Goal: Information Seeking & Learning: Learn about a topic

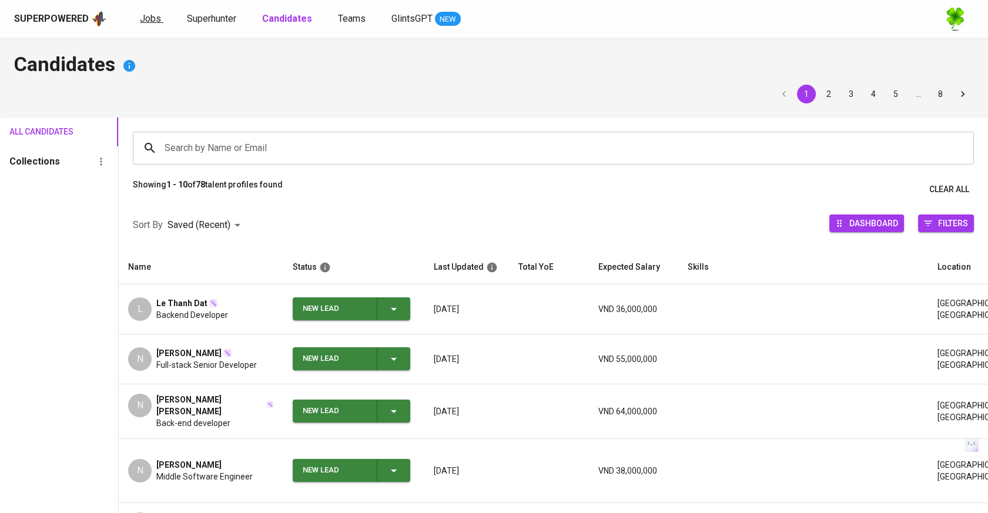
click at [159, 21] on link "Jobs" at bounding box center [152, 19] width 24 height 15
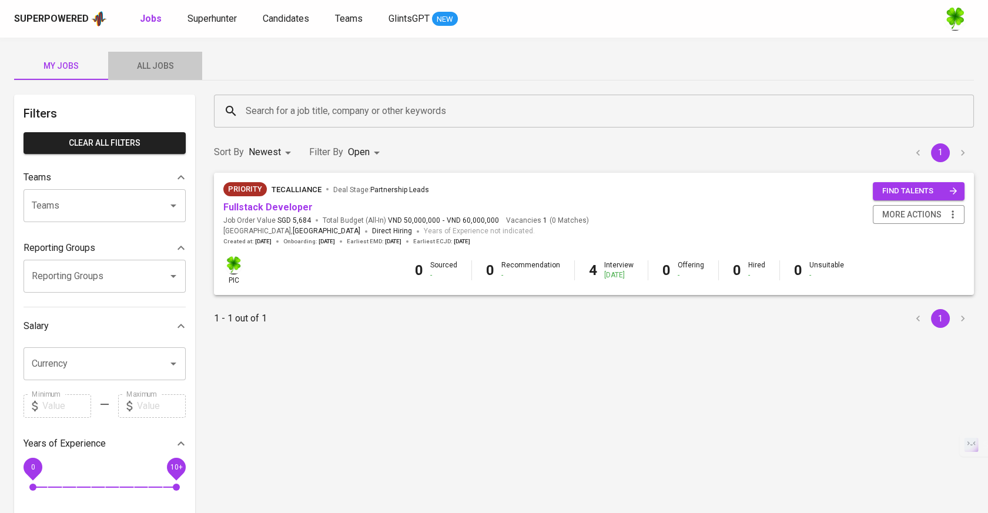
click at [175, 70] on span "All Jobs" at bounding box center [155, 66] width 80 height 15
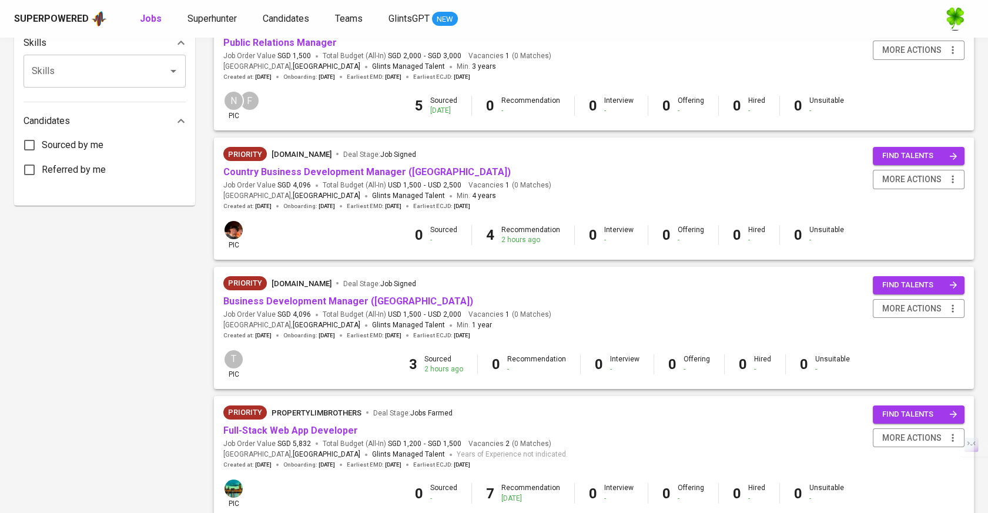
scroll to position [522, 0]
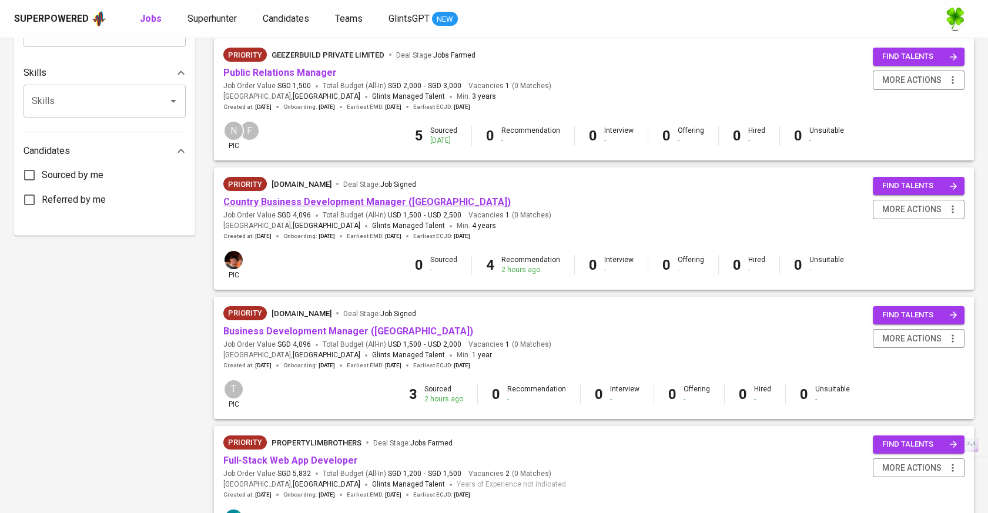
click at [383, 199] on link "Country Business Development Manager (Philippines)" at bounding box center [366, 201] width 287 height 11
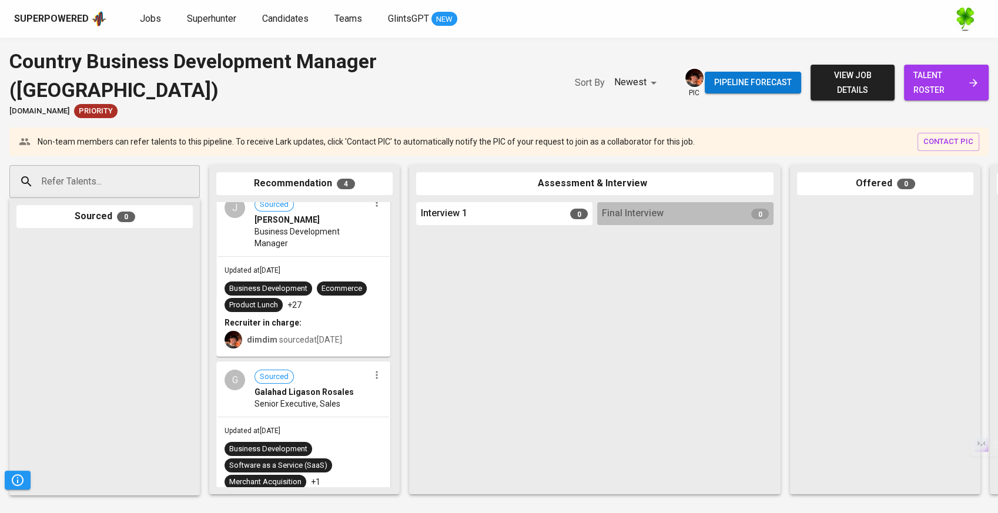
scroll to position [415, 0]
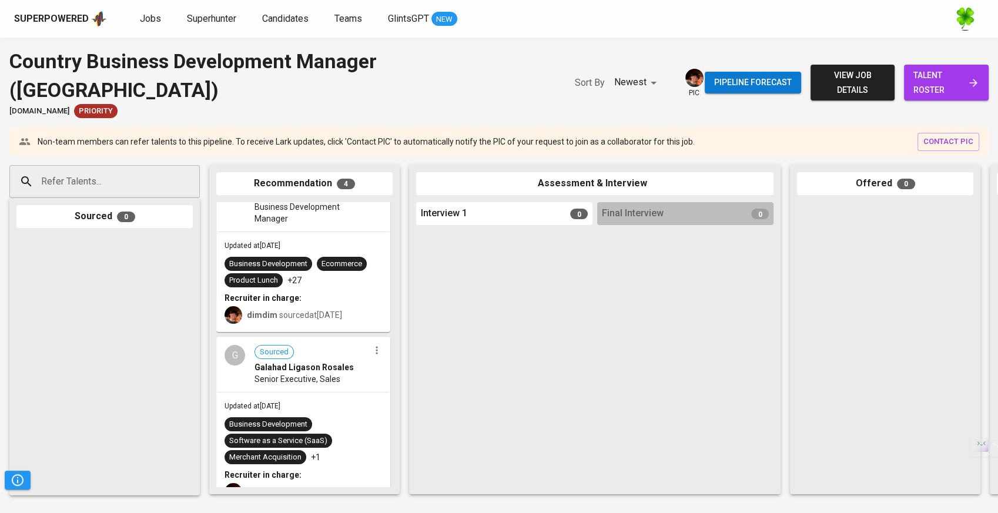
click at [335, 373] on span "Senior Executive, Sales" at bounding box center [297, 379] width 86 height 12
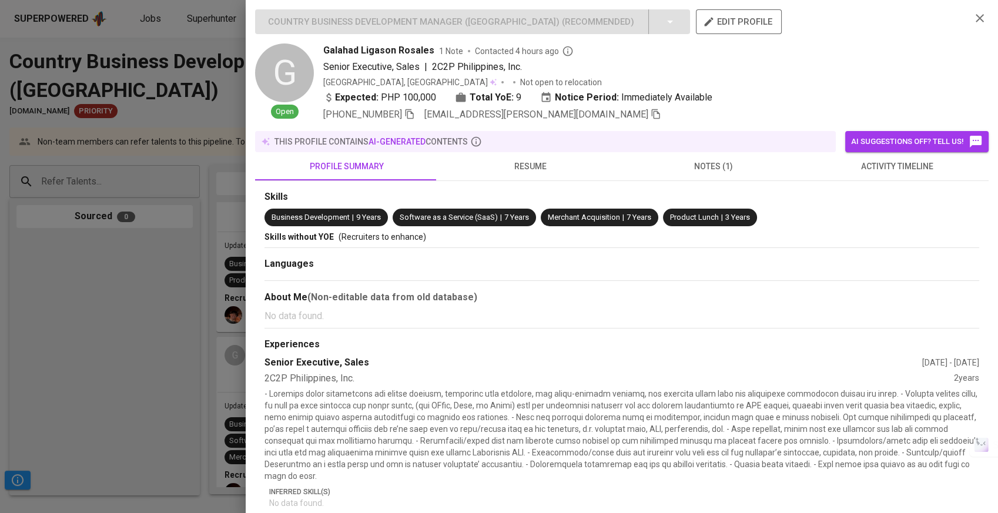
click at [554, 159] on span "resume" at bounding box center [529, 166] width 169 height 15
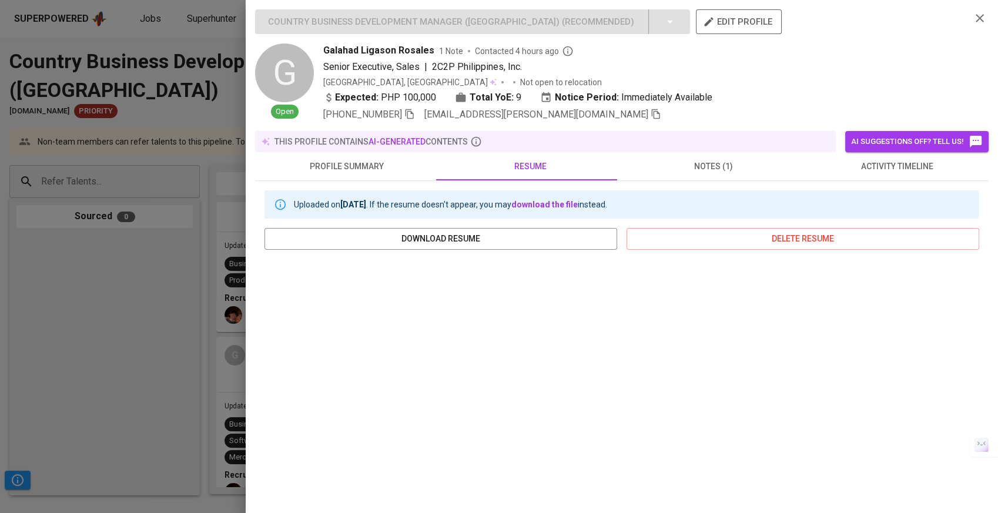
scroll to position [118, 0]
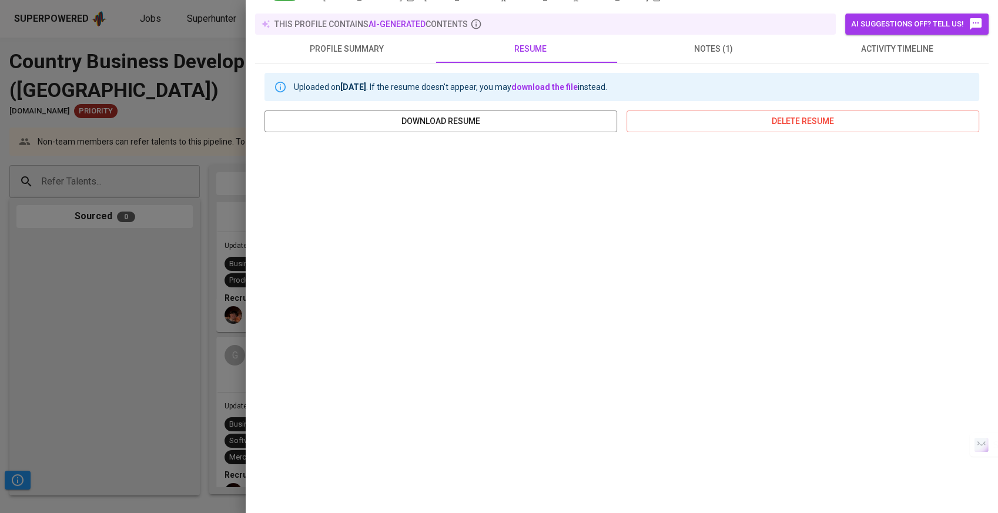
click at [104, 289] on div at bounding box center [499, 256] width 998 height 513
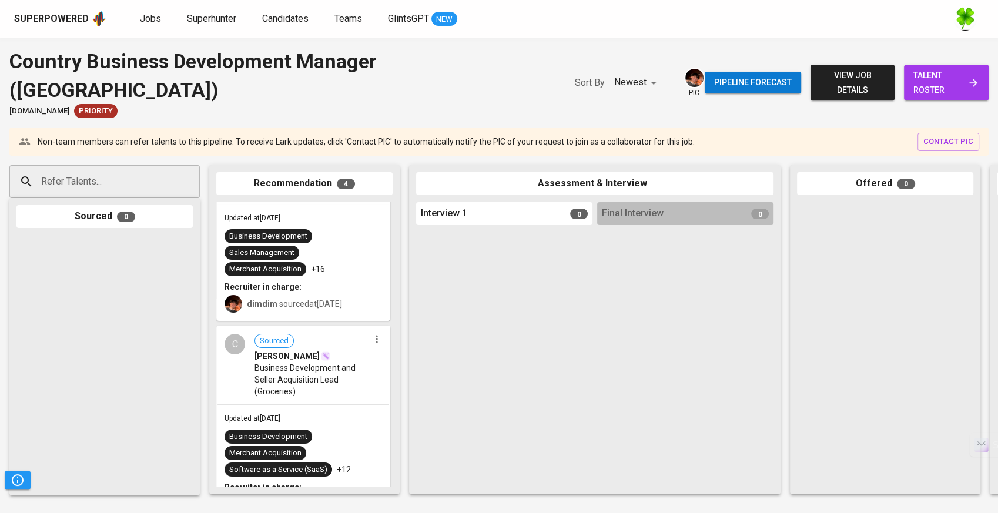
scroll to position [0, 0]
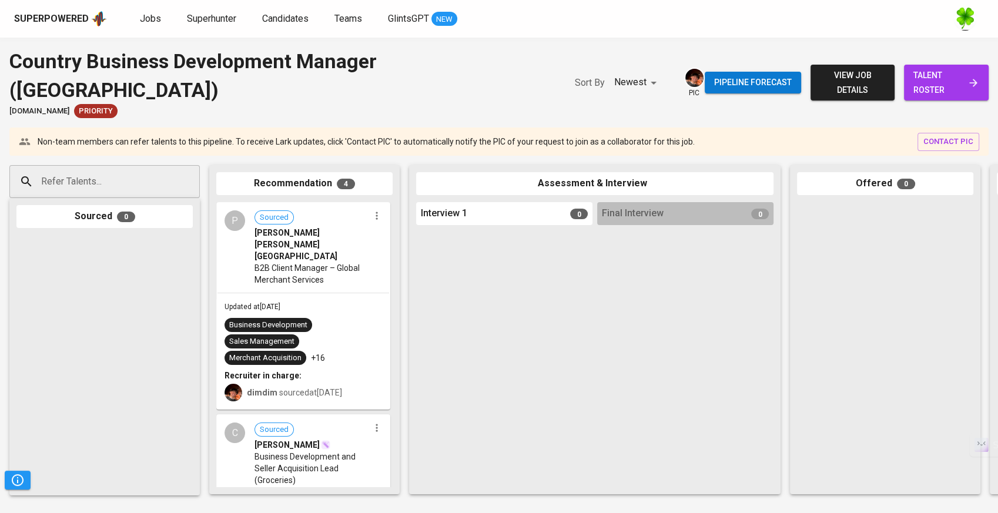
click at [340, 318] on div "Business Development Sales Management Merchant Acquisition +16" at bounding box center [302, 341] width 157 height 47
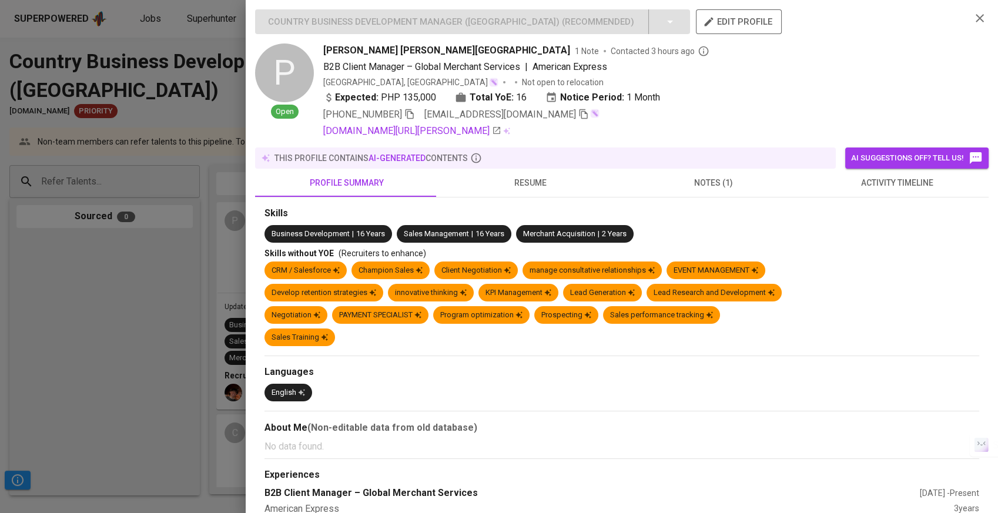
click at [544, 195] on button "resume" at bounding box center [529, 183] width 183 height 28
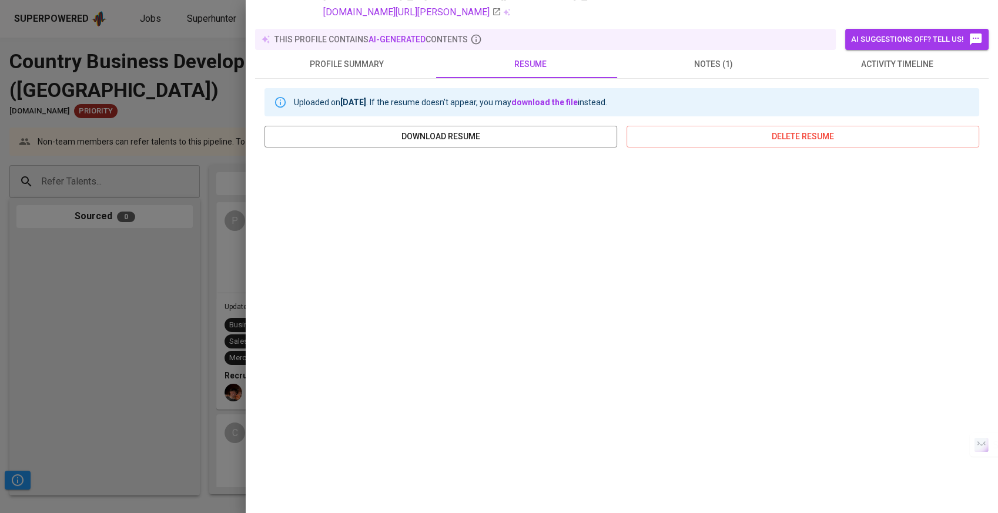
scroll to position [133, 0]
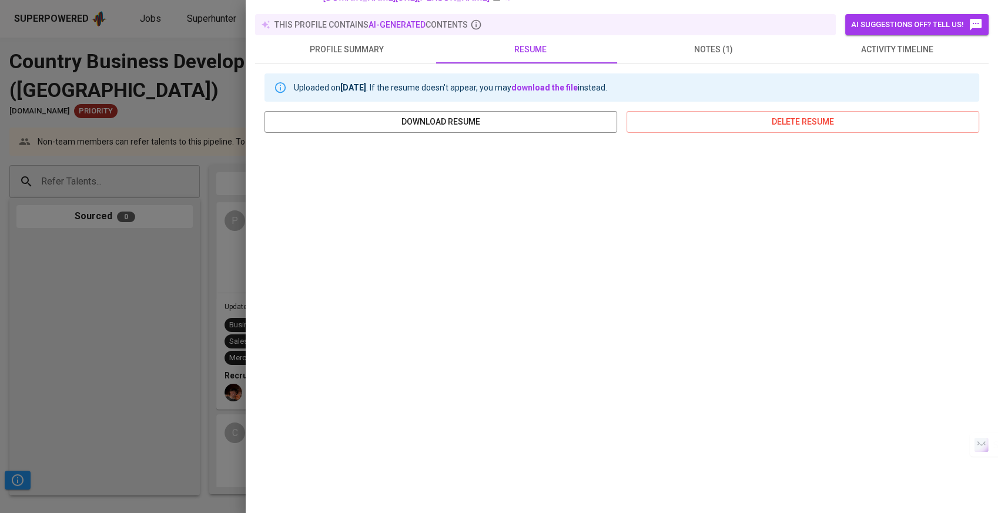
click at [194, 303] on div at bounding box center [499, 256] width 998 height 513
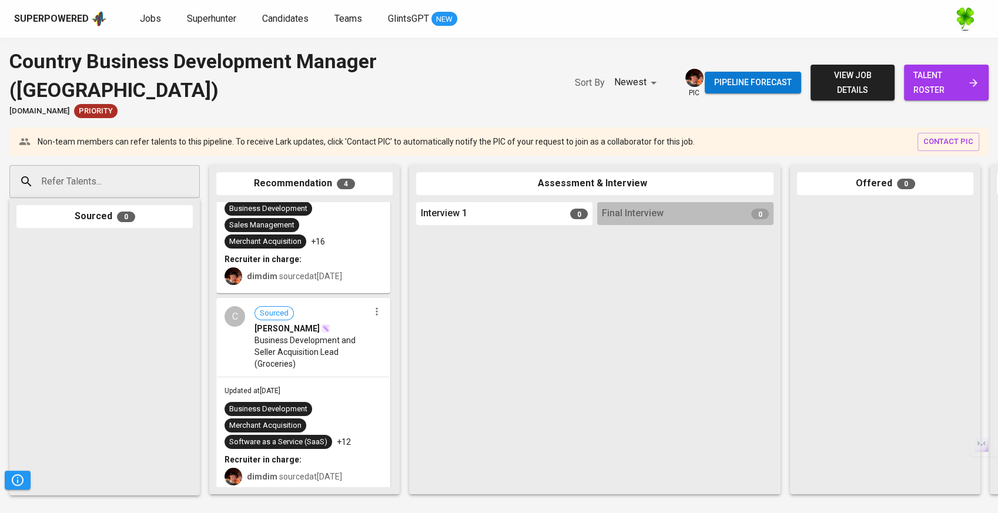
scroll to position [130, 0]
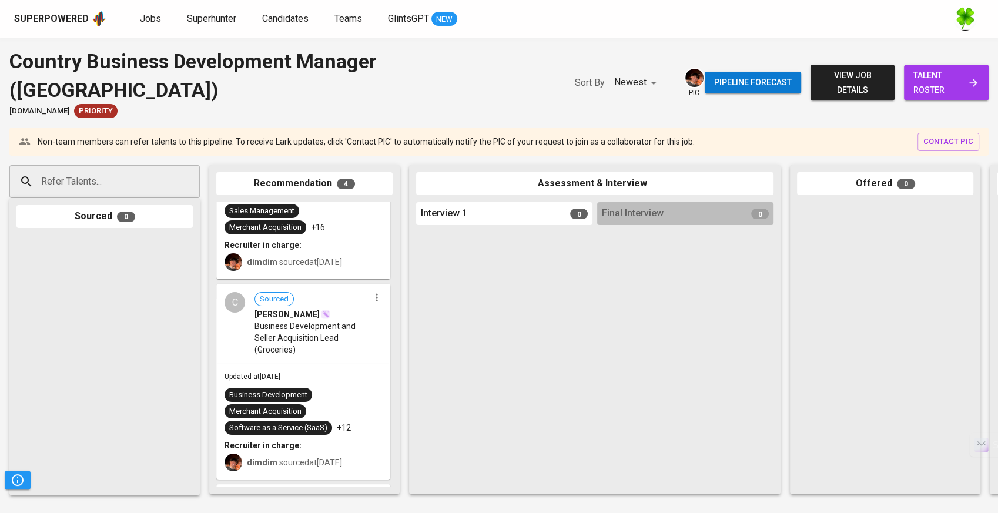
click at [343, 320] on span "Business Development and Seller Acquisition Lead (Groceries)" at bounding box center [311, 337] width 115 height 35
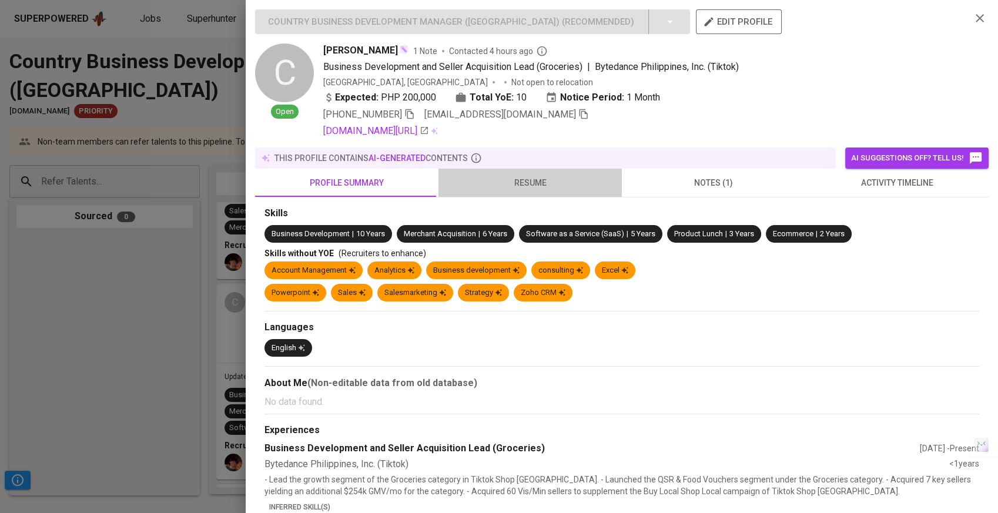
click at [527, 186] on span "resume" at bounding box center [529, 183] width 169 height 15
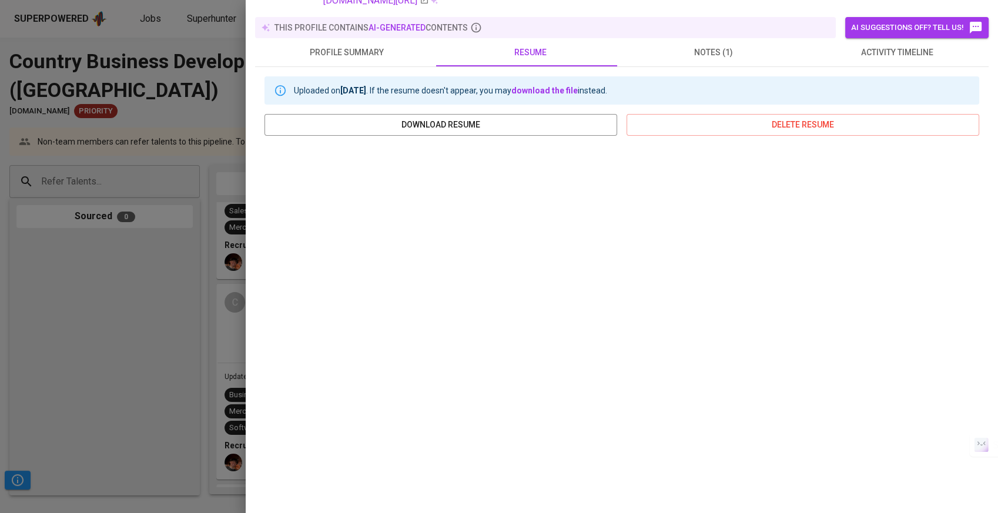
scroll to position [0, 0]
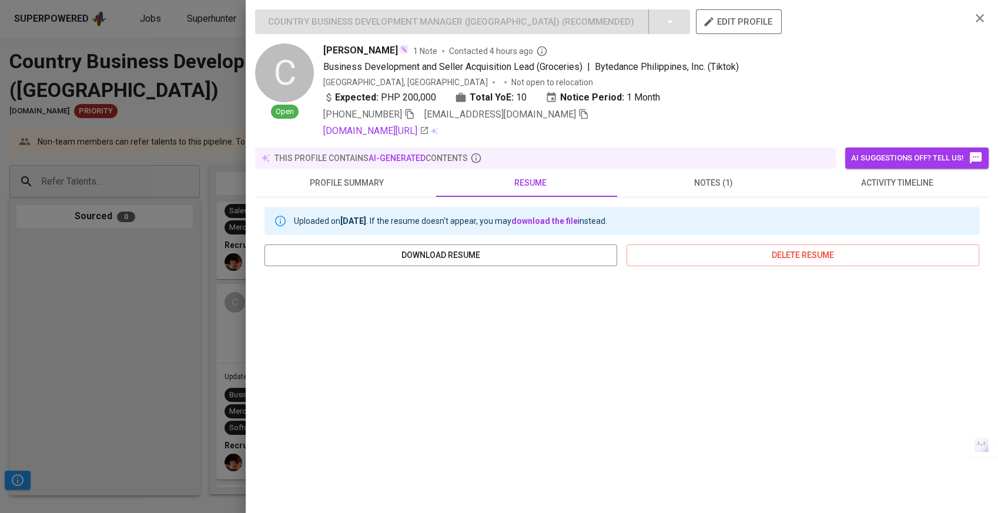
click at [200, 264] on div at bounding box center [499, 256] width 998 height 513
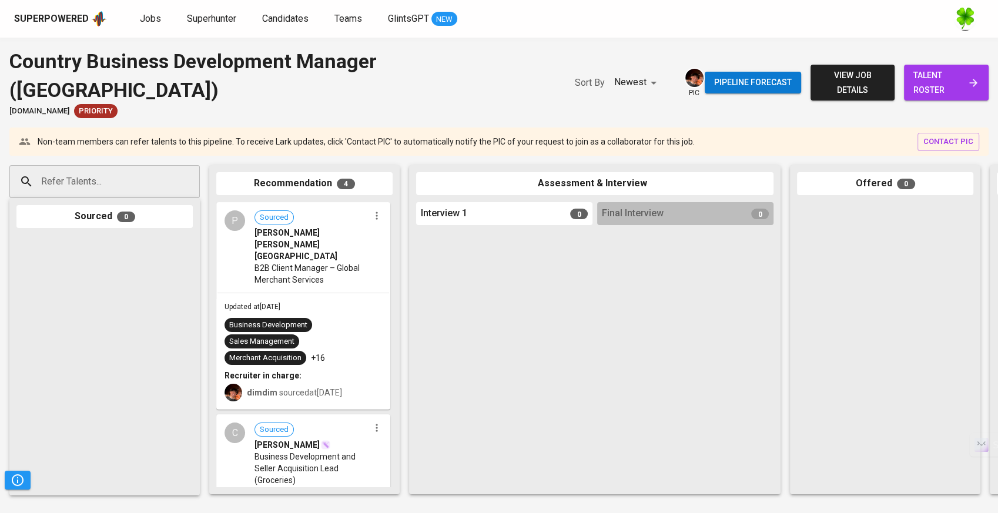
click at [953, 65] on link "talent roster" at bounding box center [946, 83] width 85 height 36
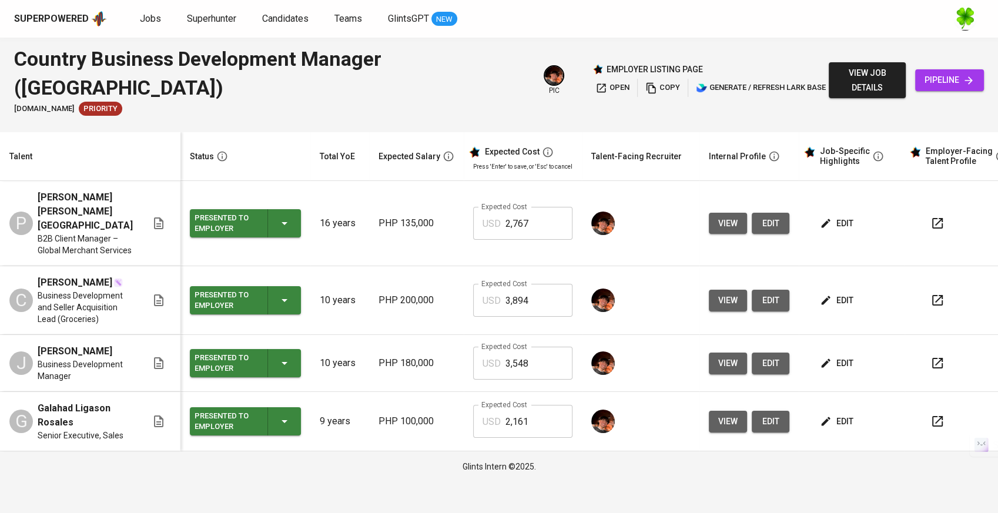
click at [832, 216] on span "edit" at bounding box center [837, 223] width 31 height 15
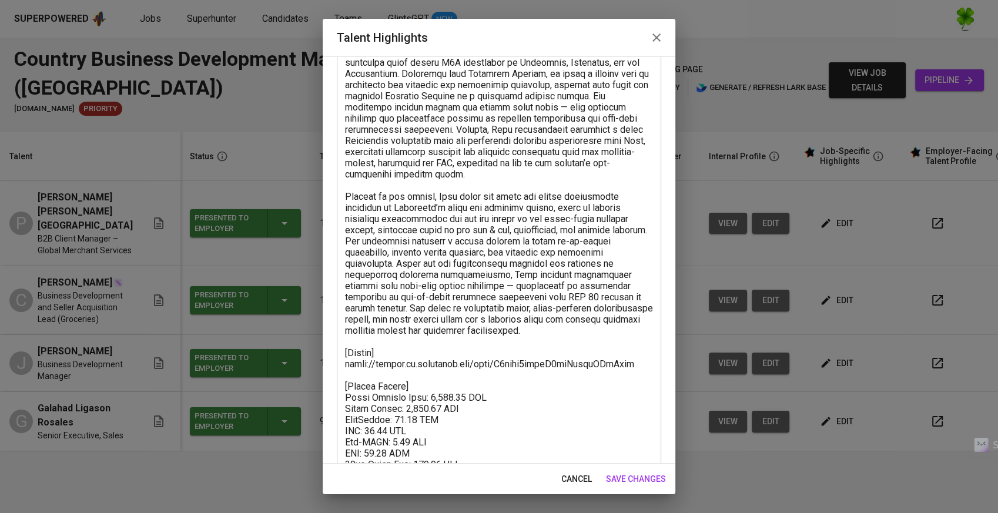
scroll to position [182, 0]
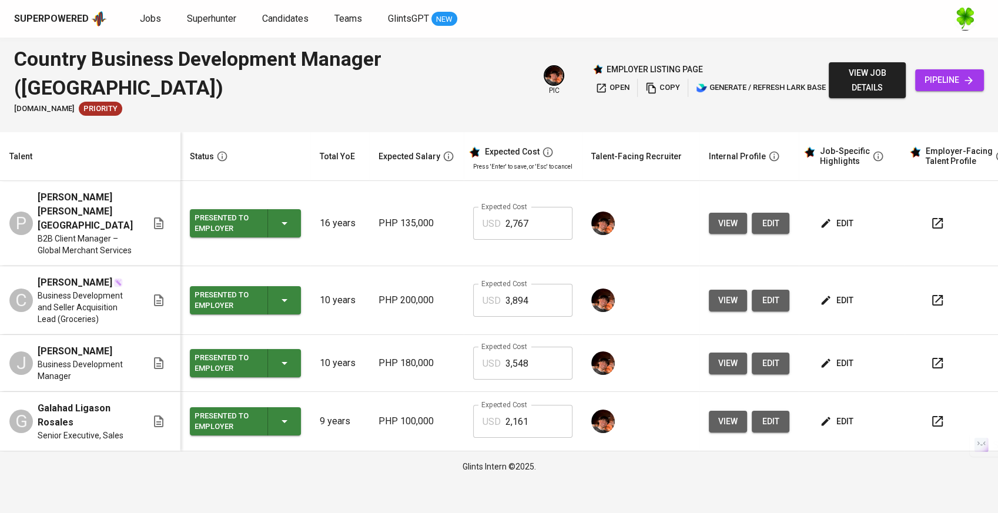
click at [829, 213] on button "edit" at bounding box center [837, 224] width 41 height 22
click at [824, 216] on span "edit" at bounding box center [837, 223] width 31 height 15
click at [837, 293] on span "edit" at bounding box center [837, 300] width 31 height 15
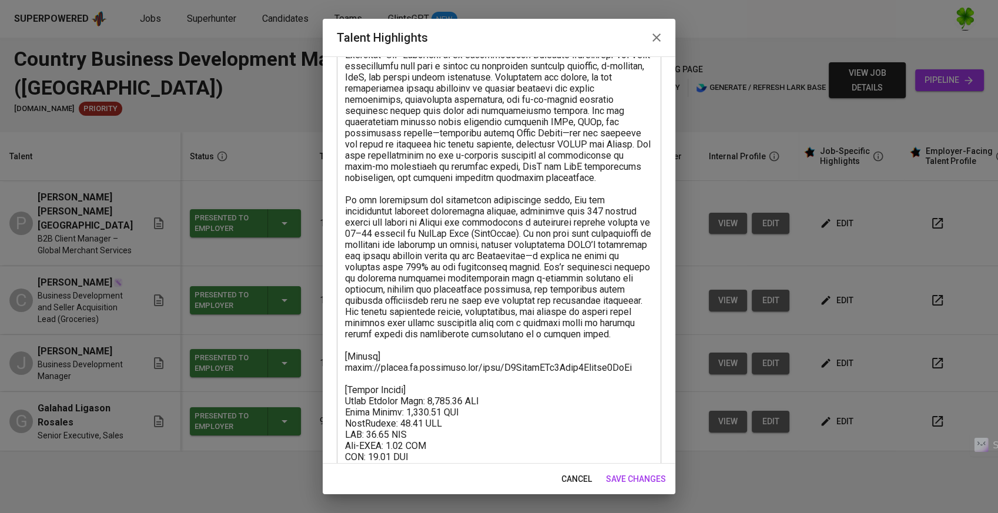
scroll to position [193, 0]
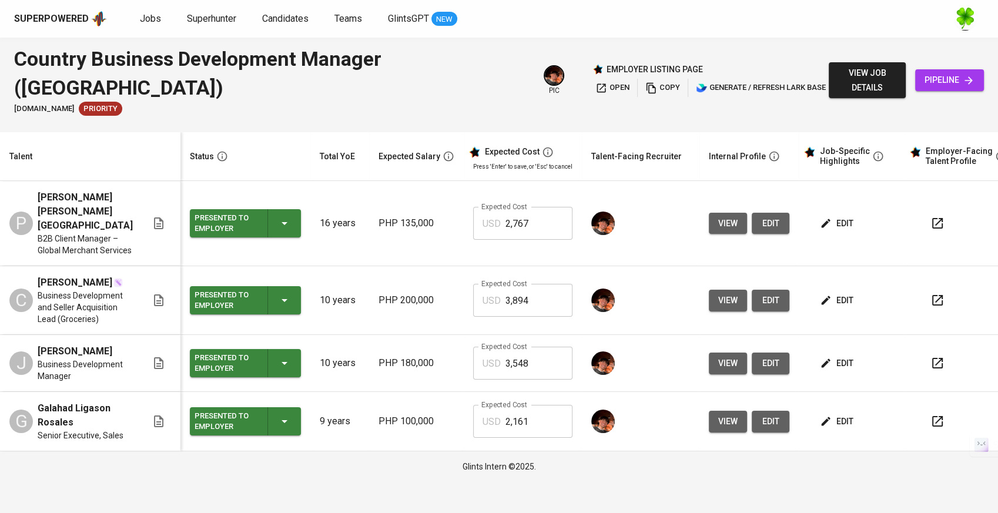
click at [837, 356] on span "edit" at bounding box center [837, 363] width 31 height 15
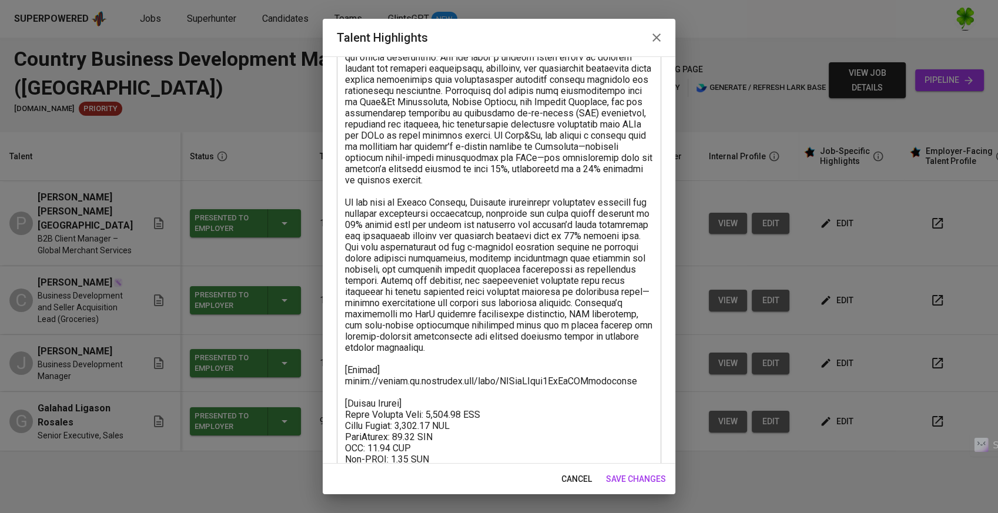
scroll to position [227, 0]
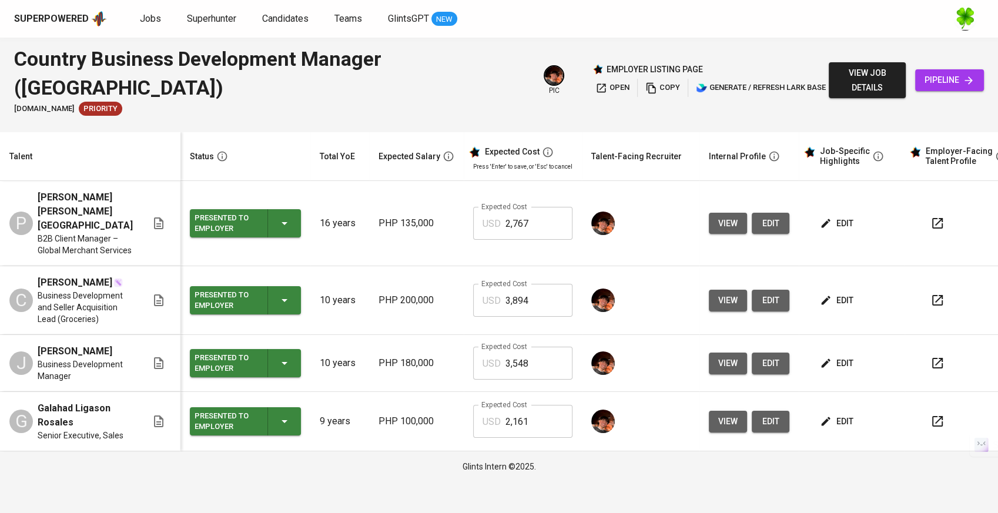
click at [823, 415] on icon "button" at bounding box center [826, 421] width 12 height 12
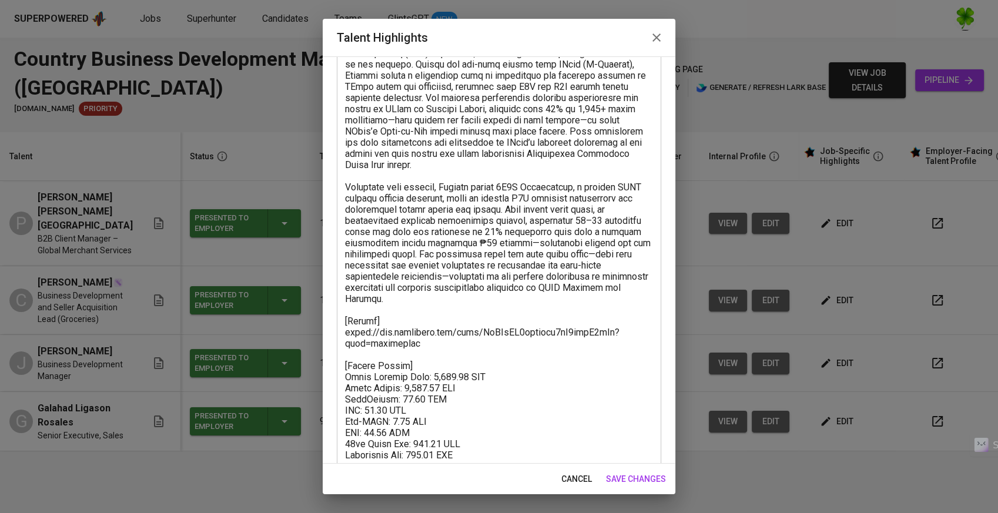
scroll to position [193, 0]
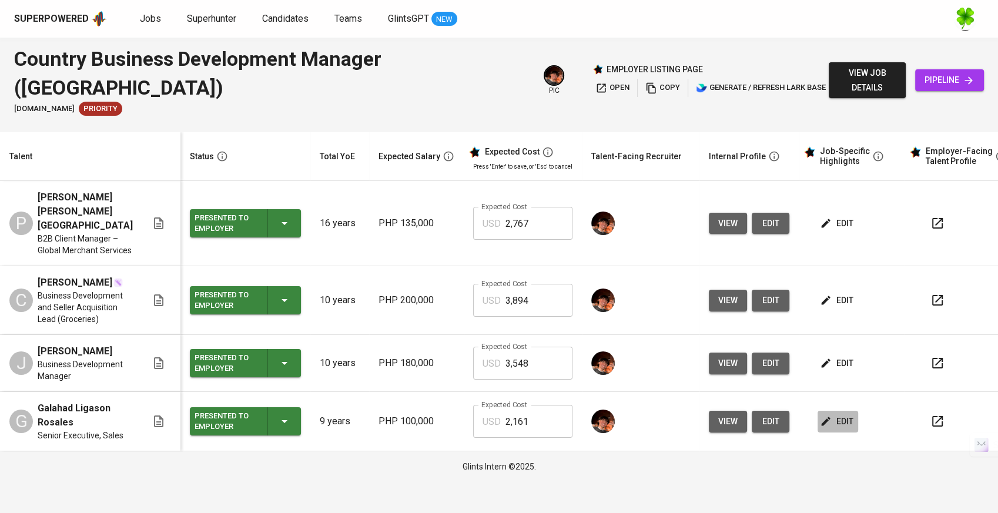
click at [836, 414] on span "edit" at bounding box center [837, 421] width 31 height 15
click at [830, 356] on span "edit" at bounding box center [837, 363] width 31 height 15
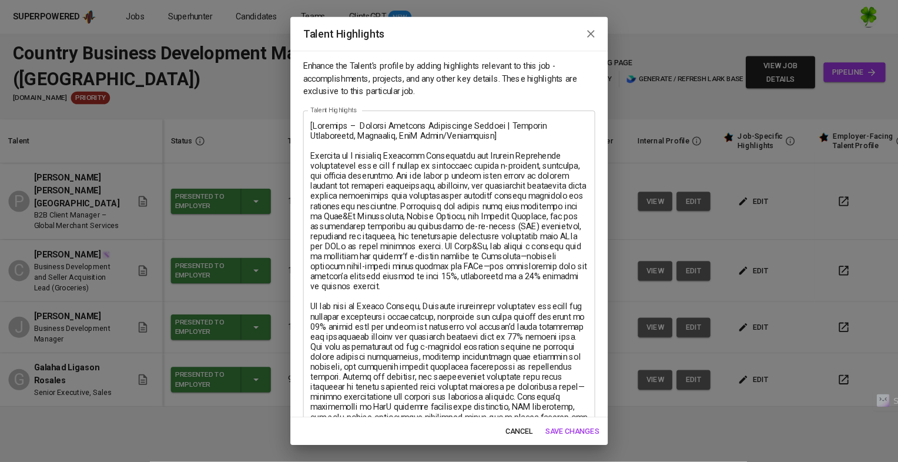
scroll to position [227, 0]
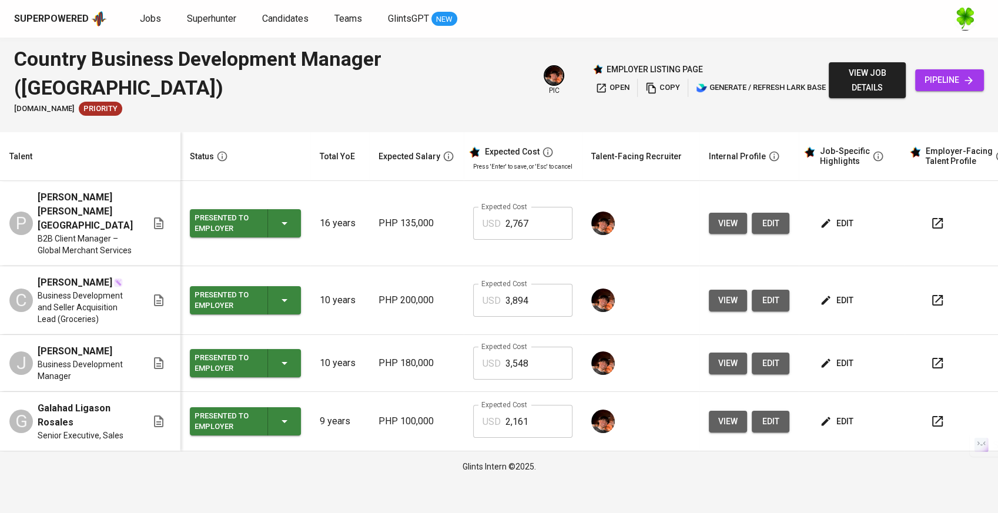
click at [951, 73] on span "pipeline" at bounding box center [949, 80] width 50 height 15
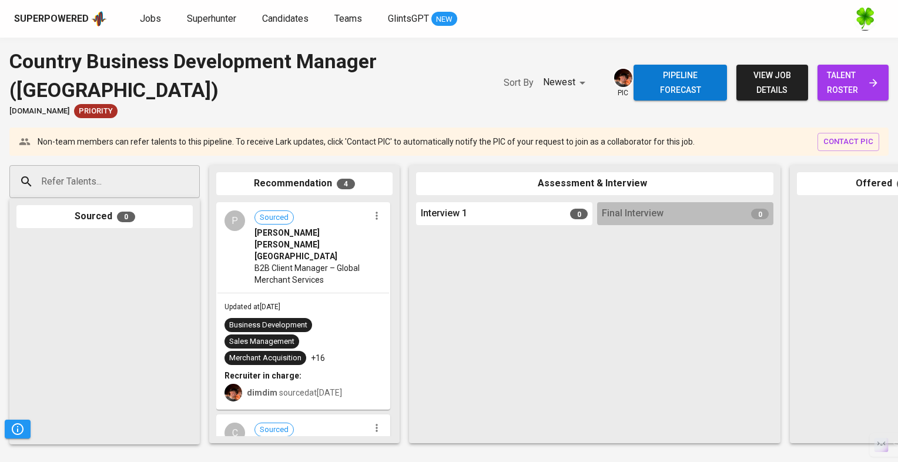
click at [311, 262] on span "B2B Client Manager – Global Merchant Services" at bounding box center [311, 274] width 115 height 24
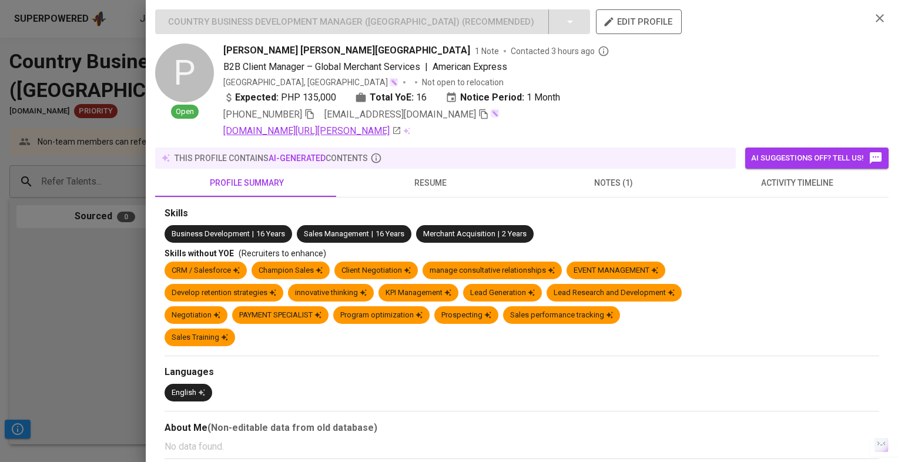
click at [401, 132] on link "sg.linkedin.com/pub/paul-pamplona/25/7a0/7b3" at bounding box center [312, 131] width 178 height 14
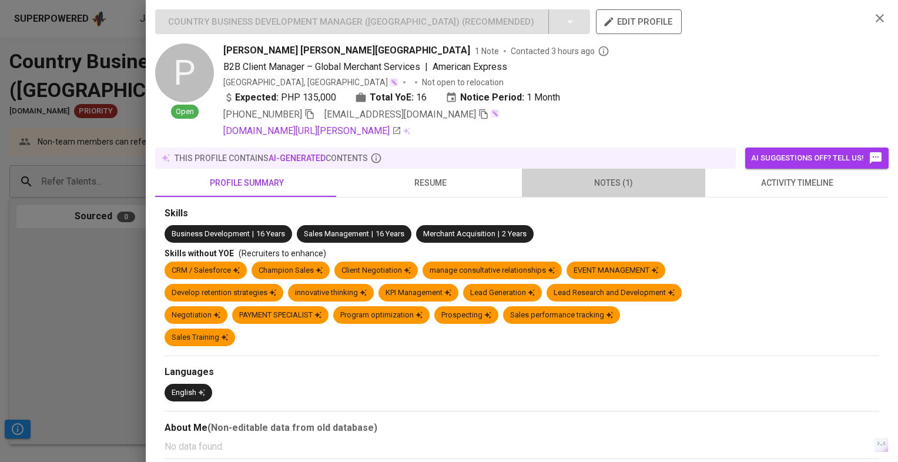
click at [628, 187] on span "notes (1)" at bounding box center [613, 183] width 169 height 15
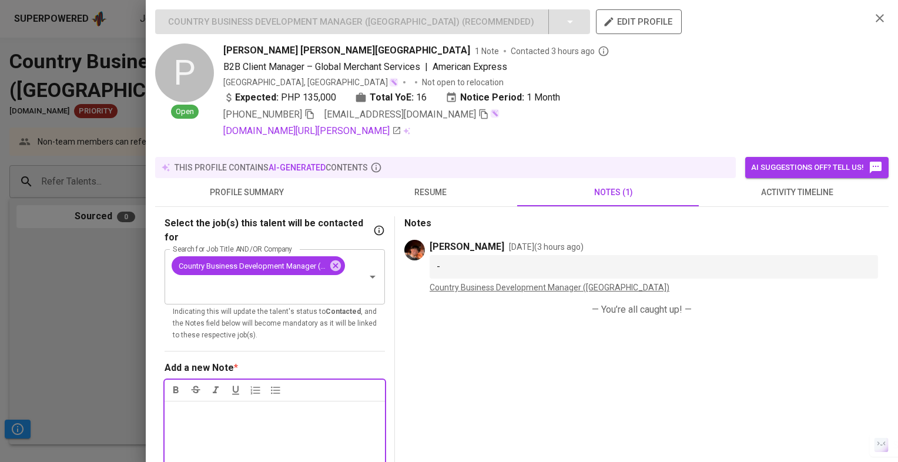
click at [458, 188] on span "resume" at bounding box center [429, 192] width 169 height 15
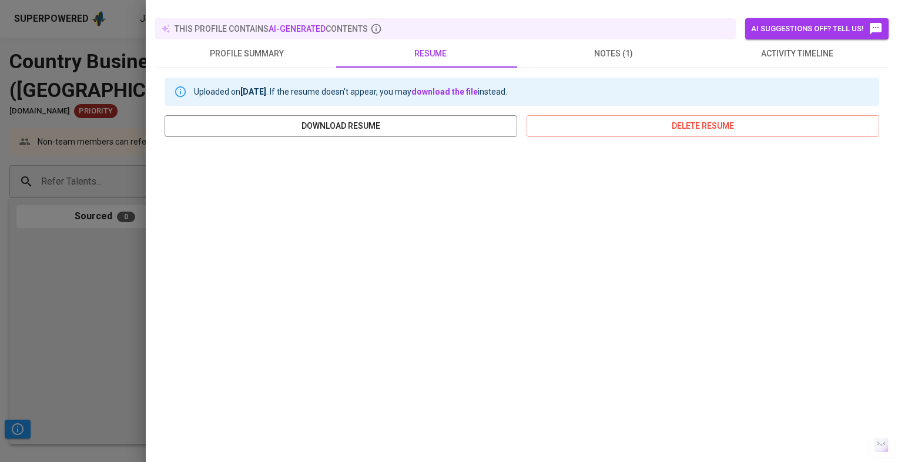
scroll to position [184, 0]
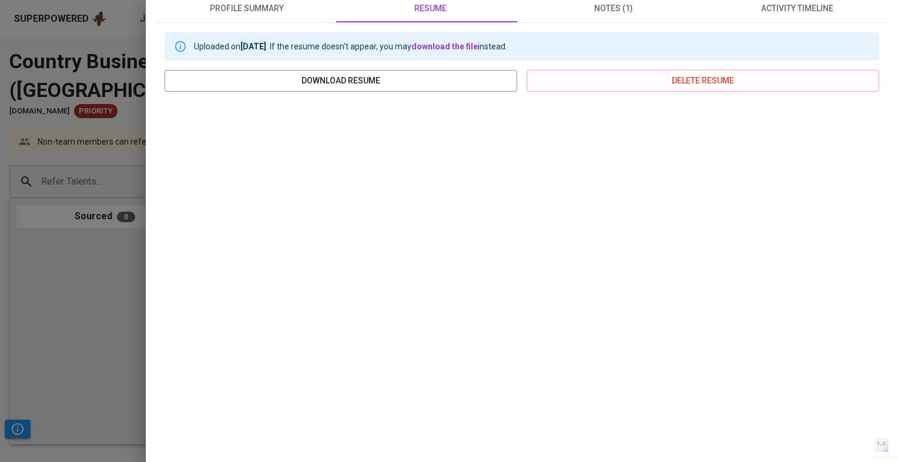
click at [114, 161] on div at bounding box center [449, 231] width 898 height 462
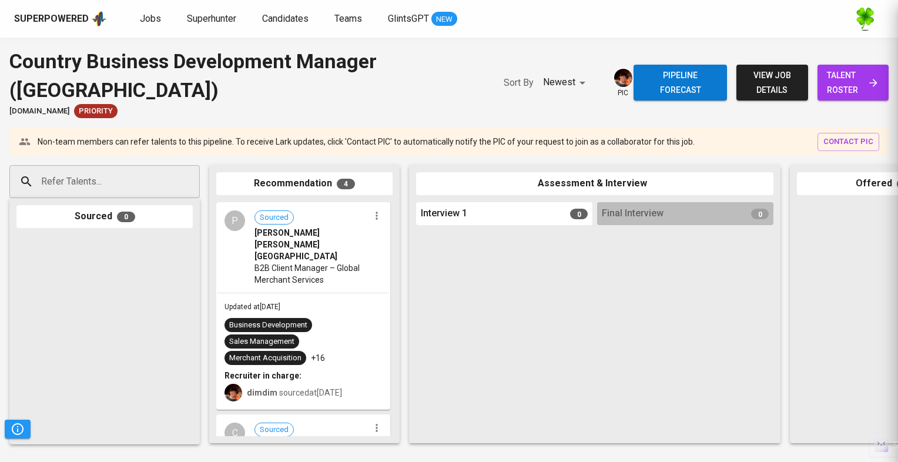
scroll to position [0, 0]
click at [313, 293] on div "Updated at Oct 15, 2025 Business Development Sales Management Merchant Acquisit…" at bounding box center [303, 350] width 172 height 115
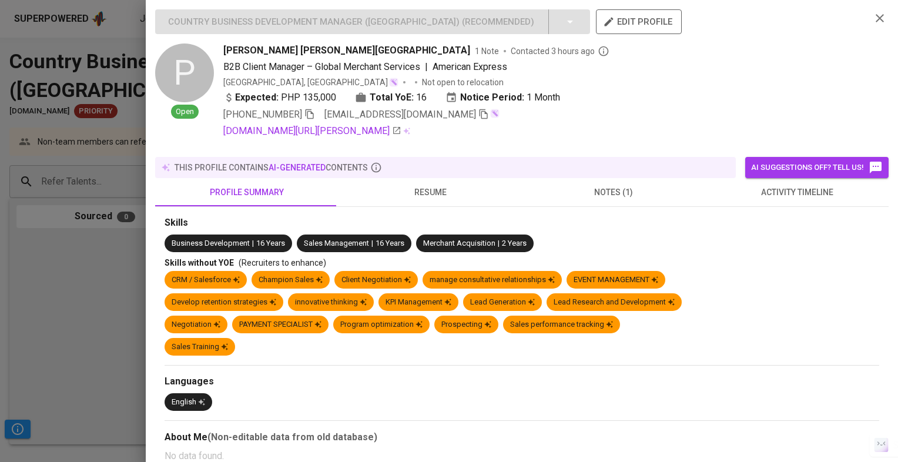
click at [102, 291] on div at bounding box center [449, 231] width 898 height 462
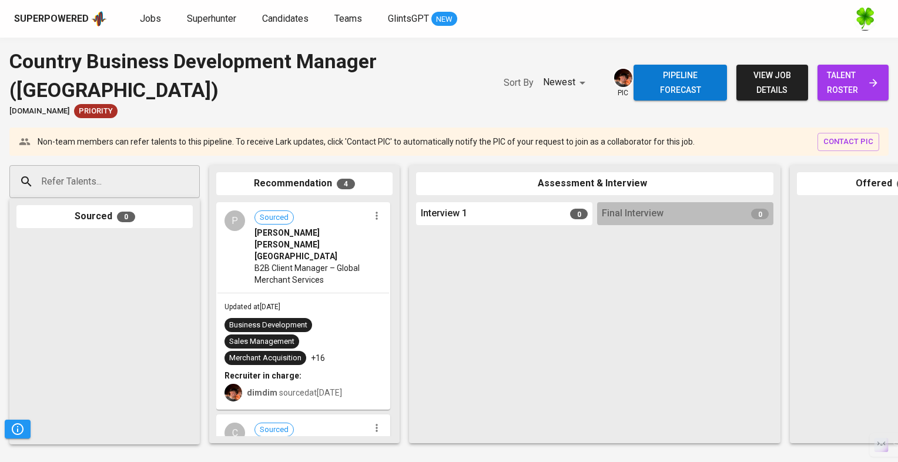
scroll to position [118, 0]
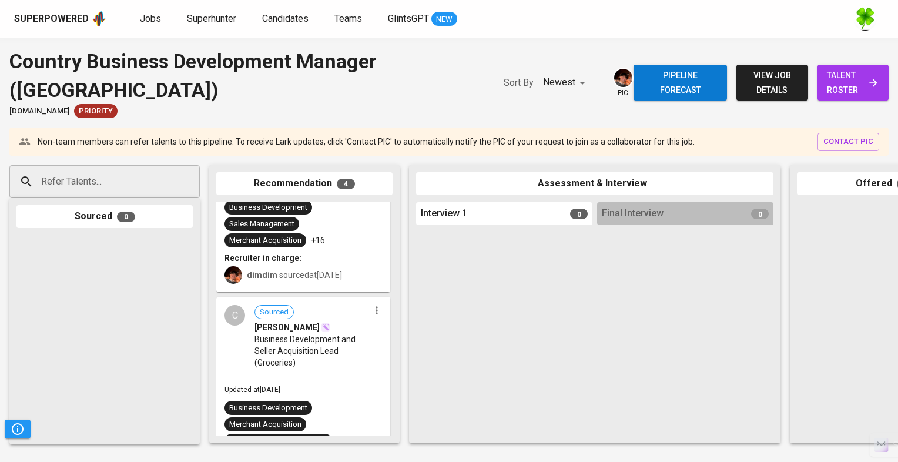
click at [316, 333] on span "Business Development and Seller Acquisition Lead (Groceries)" at bounding box center [311, 350] width 115 height 35
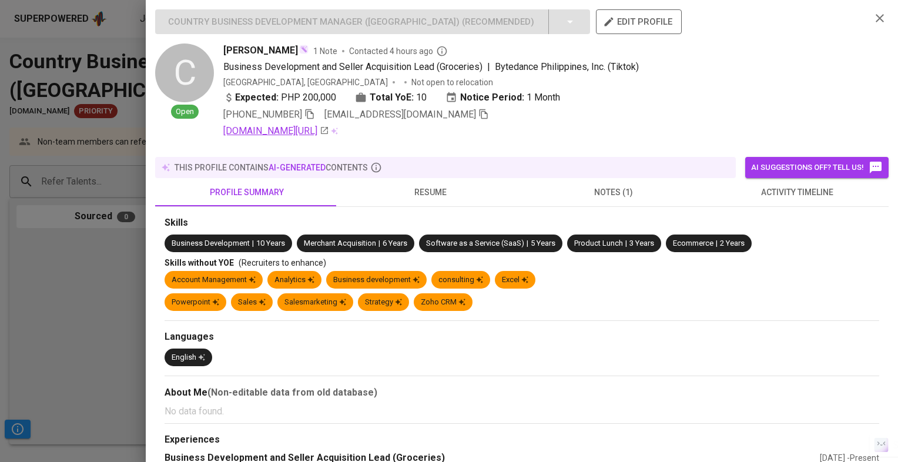
click at [329, 128] on link "linkedin.com/in/alistecontreras" at bounding box center [276, 131] width 106 height 14
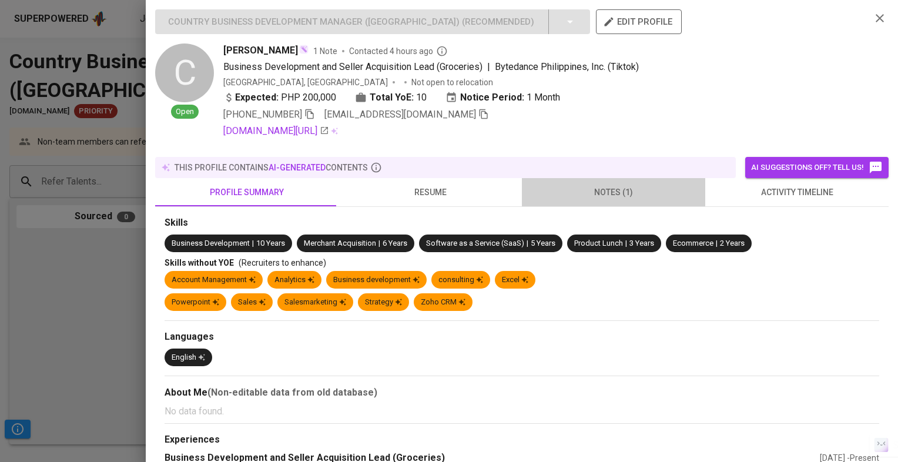
click at [645, 185] on span "notes (1)" at bounding box center [613, 192] width 169 height 15
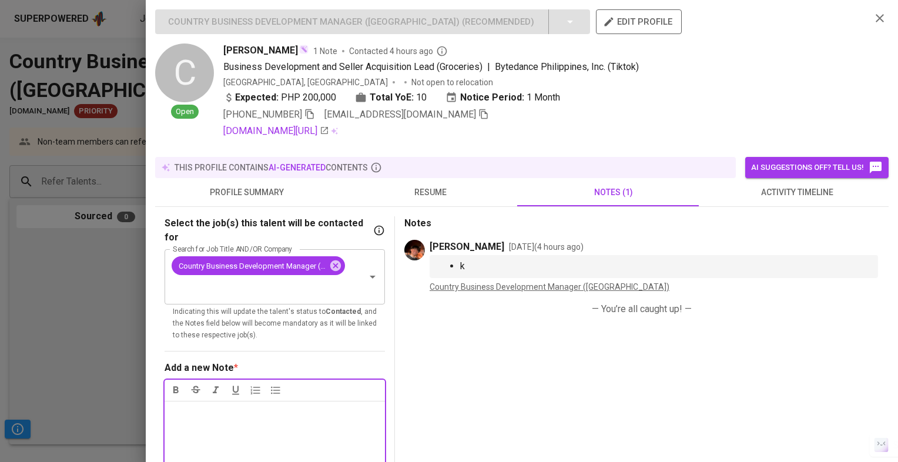
click at [469, 183] on button "resume" at bounding box center [429, 192] width 183 height 28
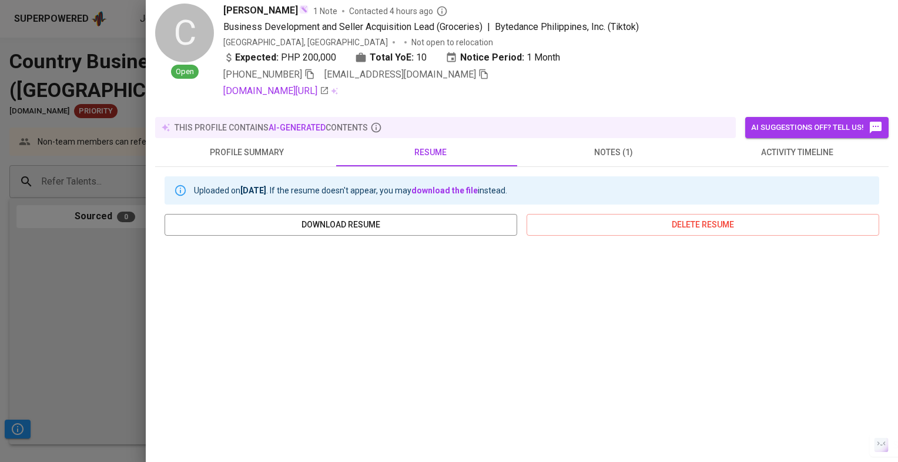
scroll to position [184, 0]
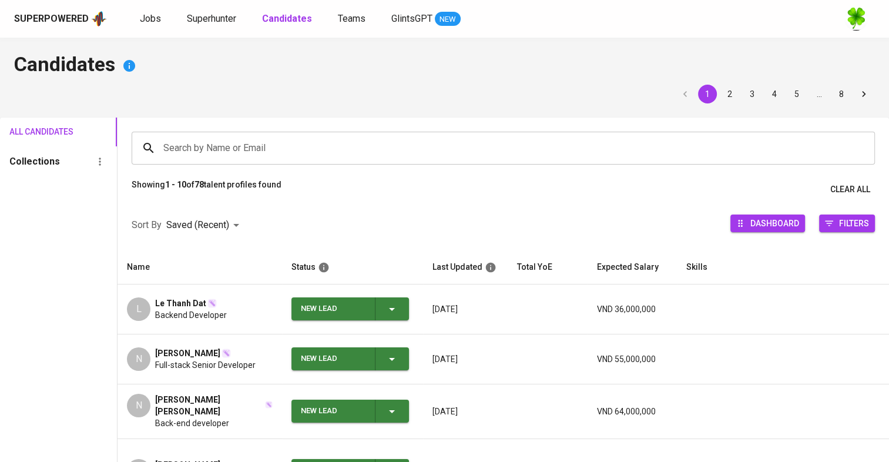
click at [165, 15] on div "Jobs Superhunter Candidates Teams GlintsGPT NEW" at bounding box center [300, 19] width 321 height 15
click at [163, 15] on div "Jobs Superhunter Candidates Teams GlintsGPT NEW" at bounding box center [300, 19] width 321 height 15
click at [156, 22] on span "Jobs" at bounding box center [150, 18] width 21 height 11
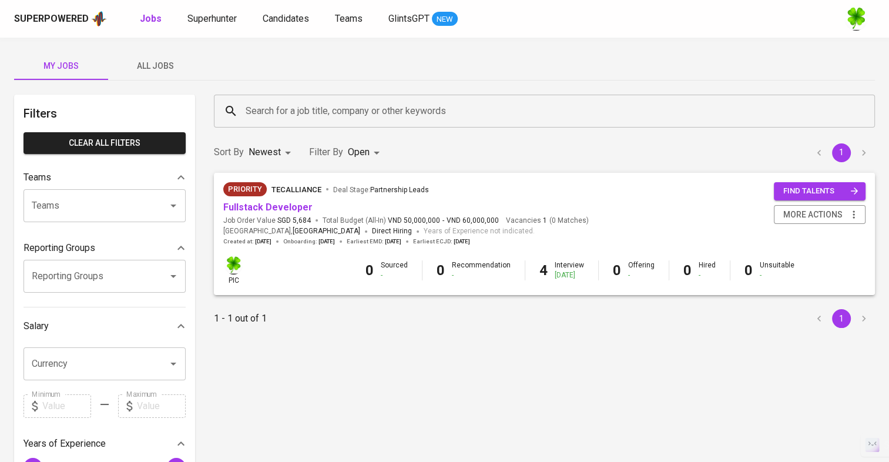
click at [166, 60] on span "All Jobs" at bounding box center [155, 66] width 80 height 15
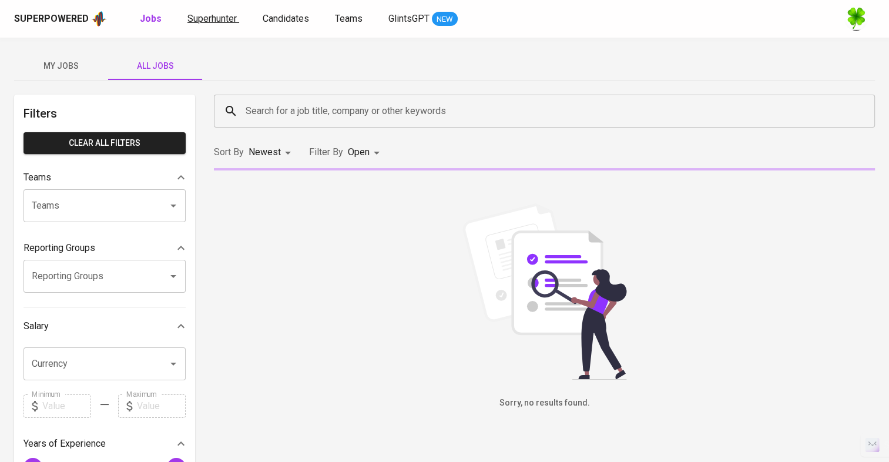
click at [218, 17] on span "Superhunter" at bounding box center [211, 18] width 49 height 11
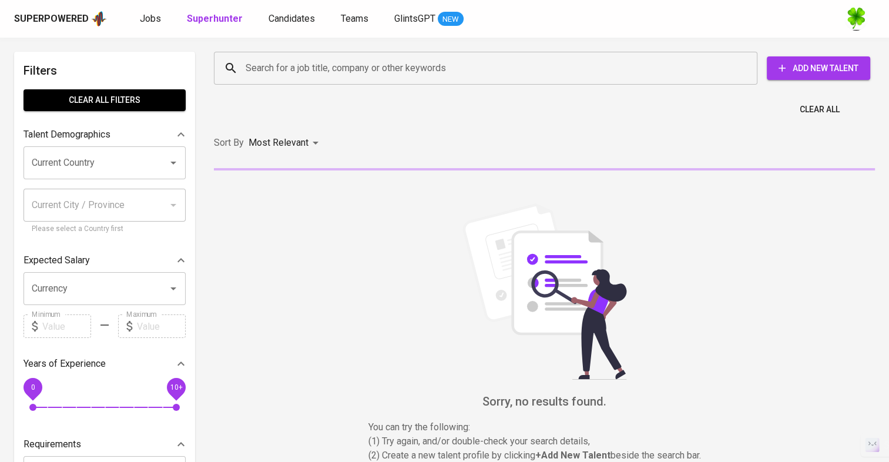
click at [253, 55] on div "Search for a job title, company or other keywords" at bounding box center [486, 68] width 544 height 33
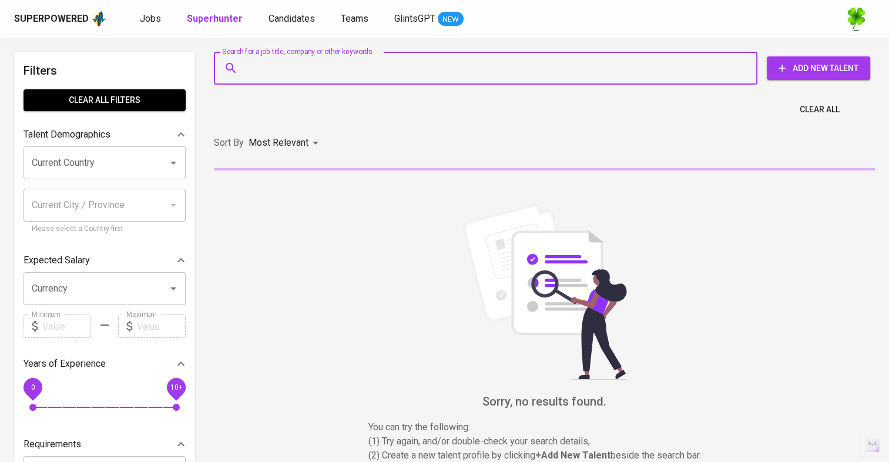
paste input "[EMAIL_ADDRESS][DOMAIN_NAME]"
type input "[EMAIL_ADDRESS][DOMAIN_NAME]"
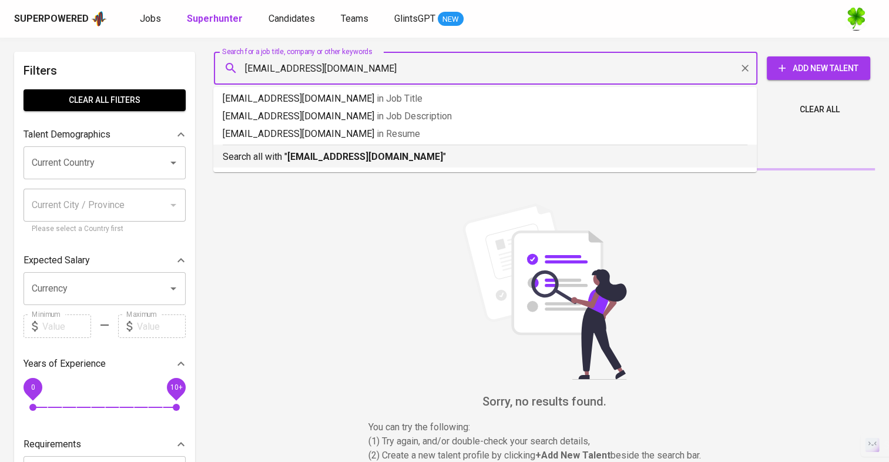
click at [334, 147] on div "Search all with " [EMAIL_ADDRESS][DOMAIN_NAME] "" at bounding box center [485, 154] width 525 height 19
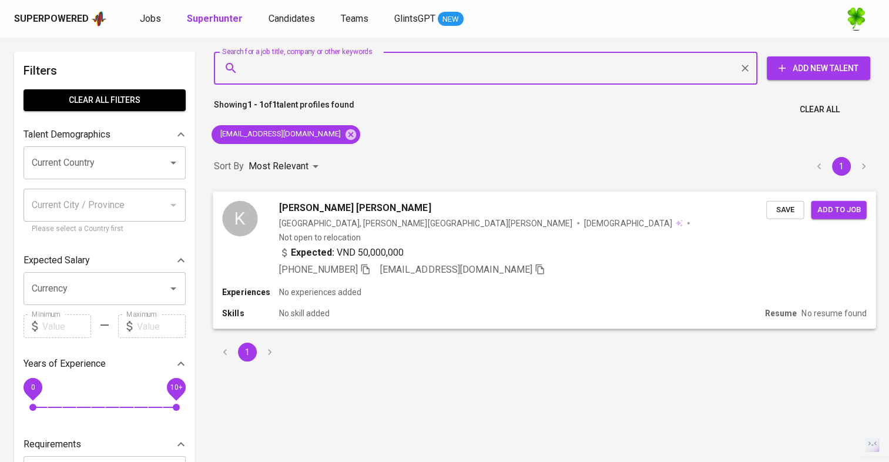
click at [428, 213] on div "[PERSON_NAME] [PERSON_NAME]" at bounding box center [522, 207] width 487 height 14
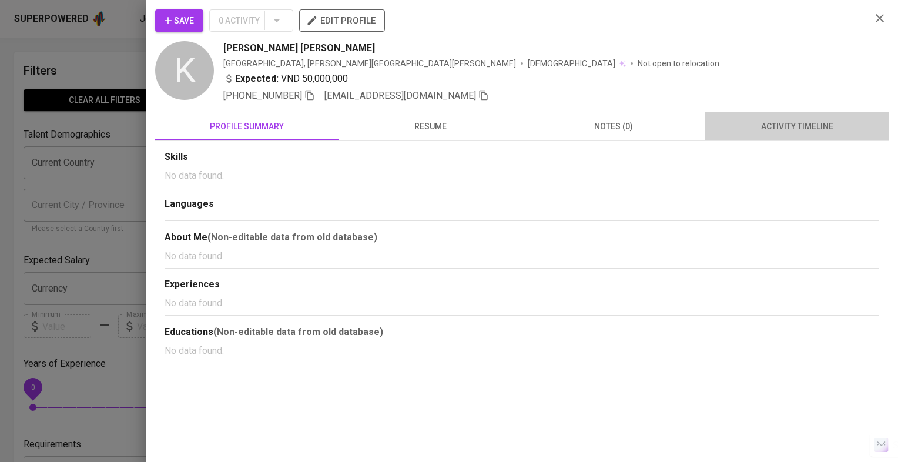
click at [747, 129] on span "activity timeline" at bounding box center [796, 126] width 169 height 15
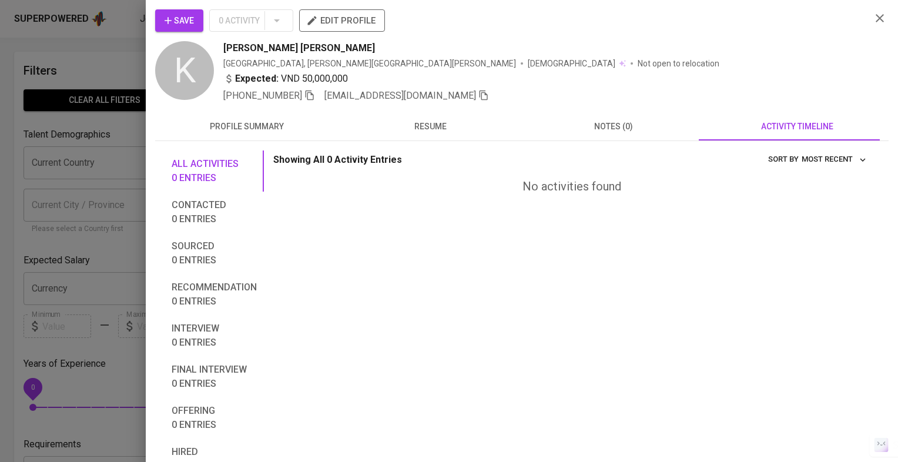
click at [447, 129] on span "resume" at bounding box center [429, 126] width 169 height 15
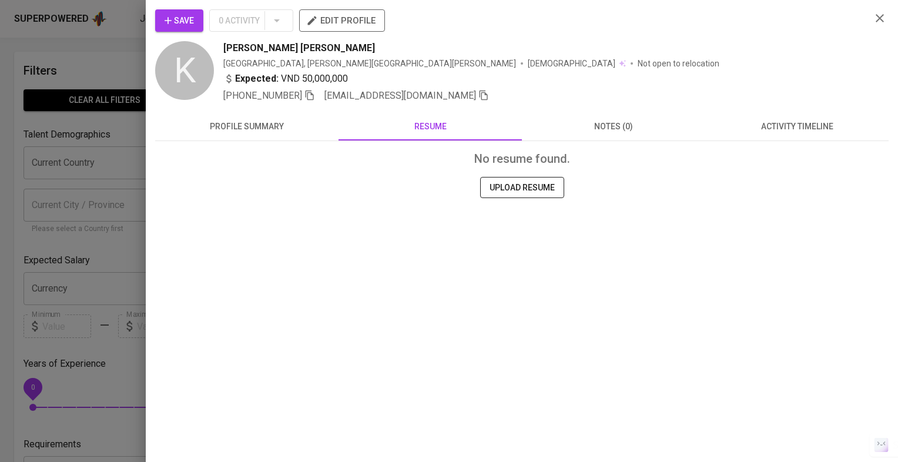
click at [89, 145] on div at bounding box center [449, 231] width 898 height 462
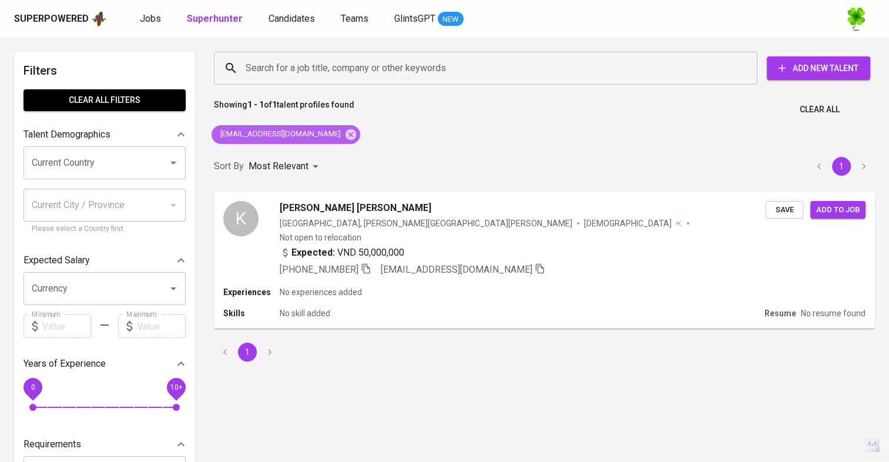
drag, startPoint x: 331, startPoint y: 133, endPoint x: 344, endPoint y: 95, distance: 40.1
click at [345, 133] on icon at bounding box center [350, 134] width 11 height 11
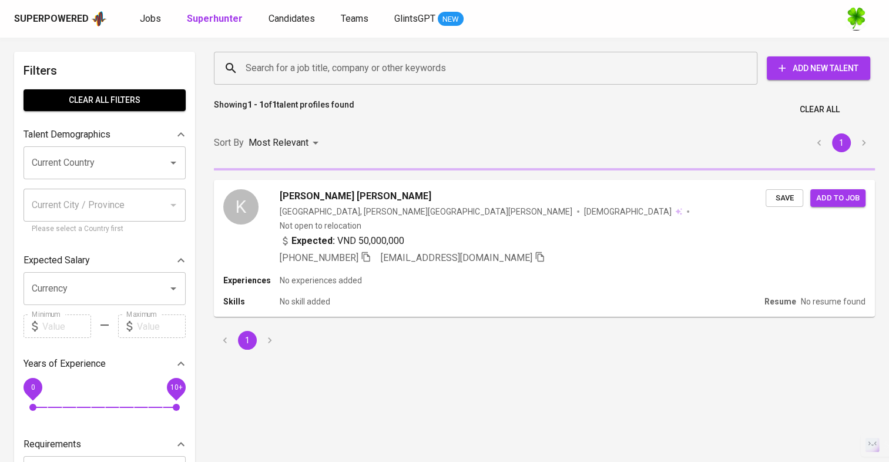
click at [354, 80] on div "Search for a job title, company or other keywords" at bounding box center [486, 68] width 544 height 33
click at [156, 20] on span "Jobs" at bounding box center [150, 18] width 21 height 11
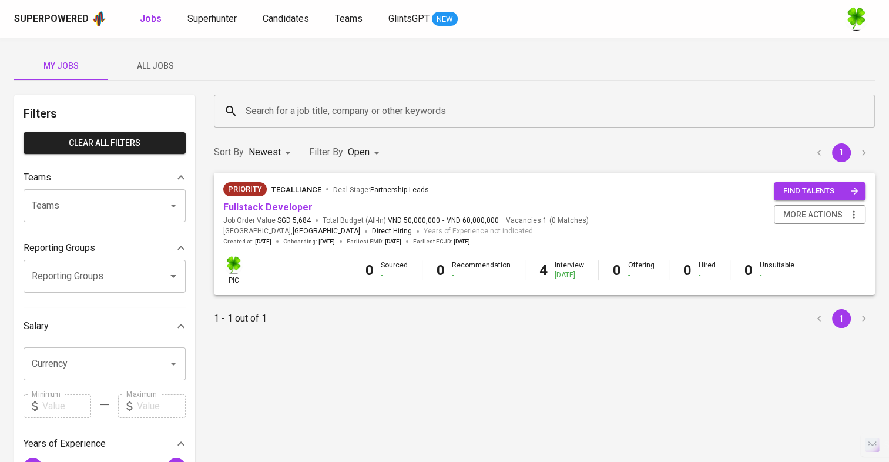
click at [181, 69] on span "All Jobs" at bounding box center [155, 66] width 80 height 15
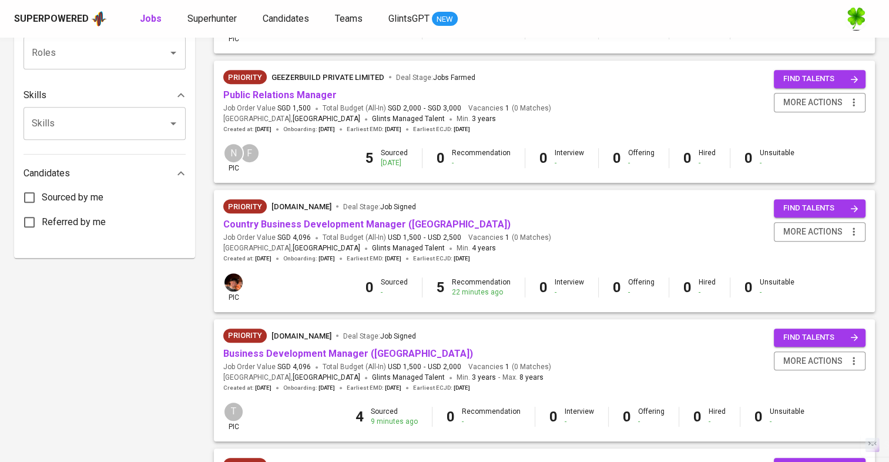
scroll to position [588, 0]
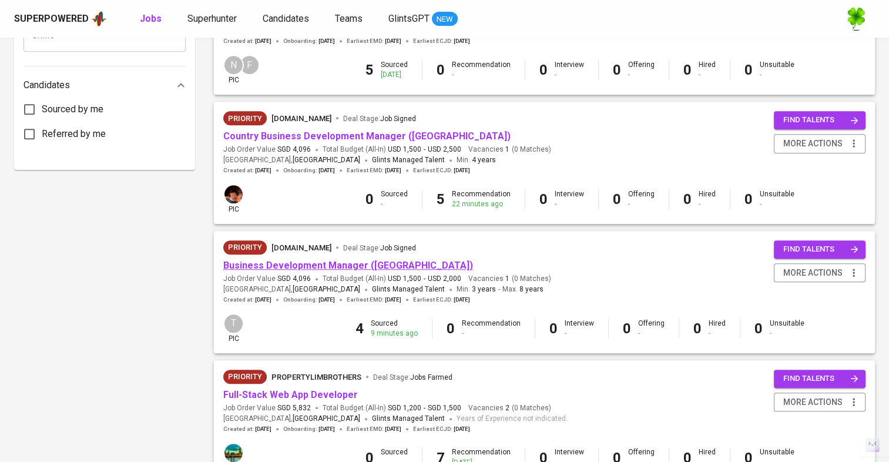
click at [334, 269] on link "Business Development Manager ([GEOGRAPHIC_DATA])" at bounding box center [348, 265] width 250 height 11
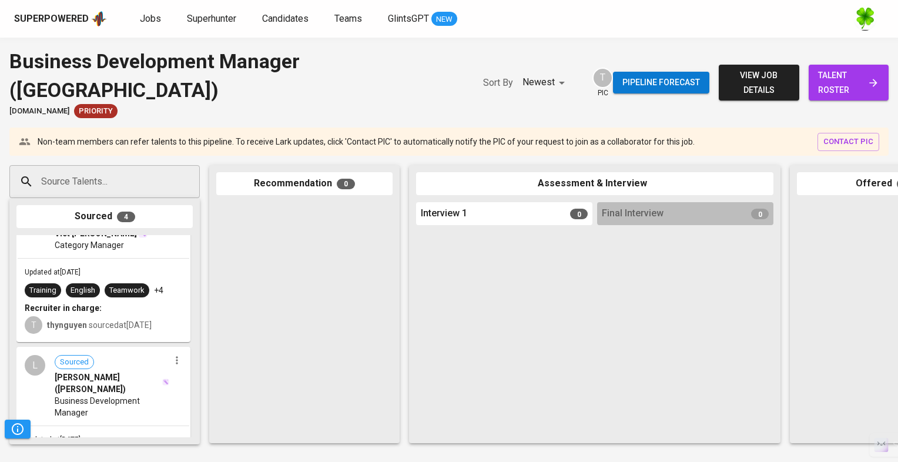
scroll to position [176, 0]
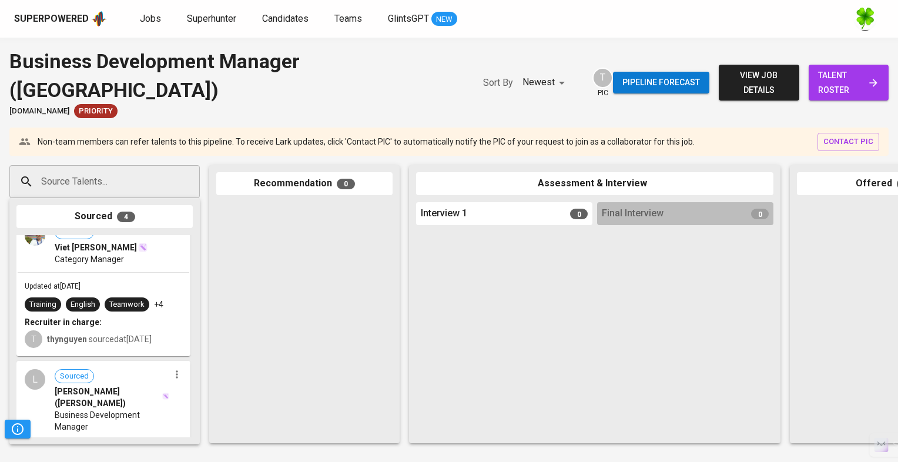
click at [144, 273] on div "Updated at [DATE] Training English Teamwork +4 Recruiter in charge: T thynguyen…" at bounding box center [104, 314] width 172 height 82
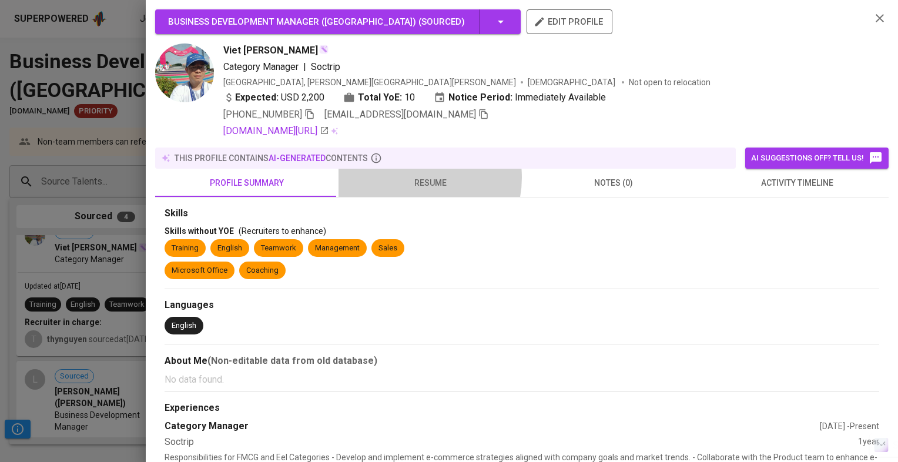
click at [410, 177] on span "resume" at bounding box center [429, 183] width 169 height 15
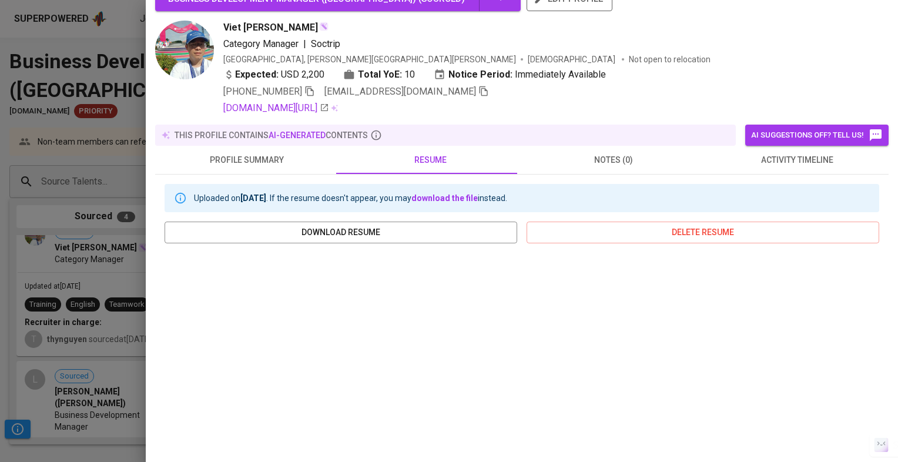
scroll to position [0, 0]
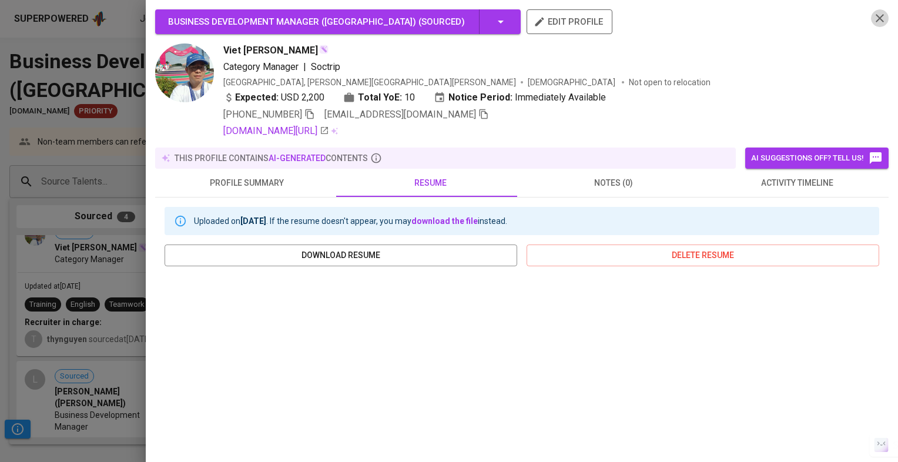
click at [871, 19] on button "button" at bounding box center [880, 18] width 18 height 18
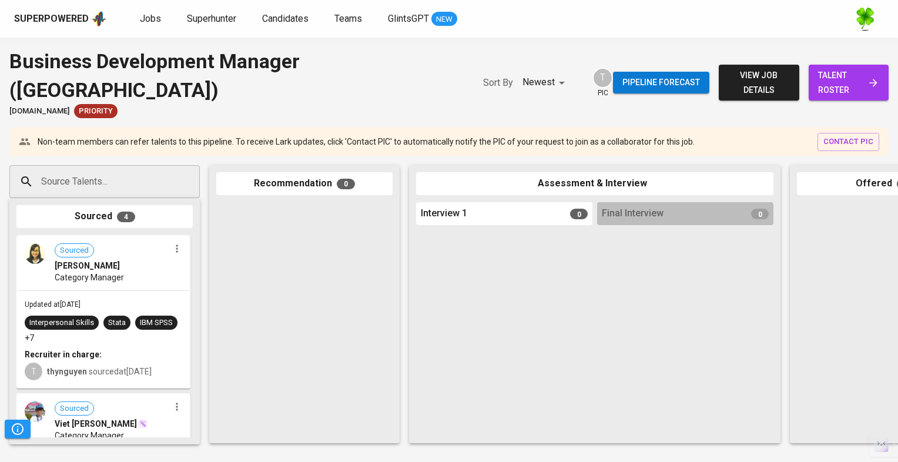
click at [138, 257] on div "Sourced [PERSON_NAME] Category Manager" at bounding box center [104, 263] width 172 height 54
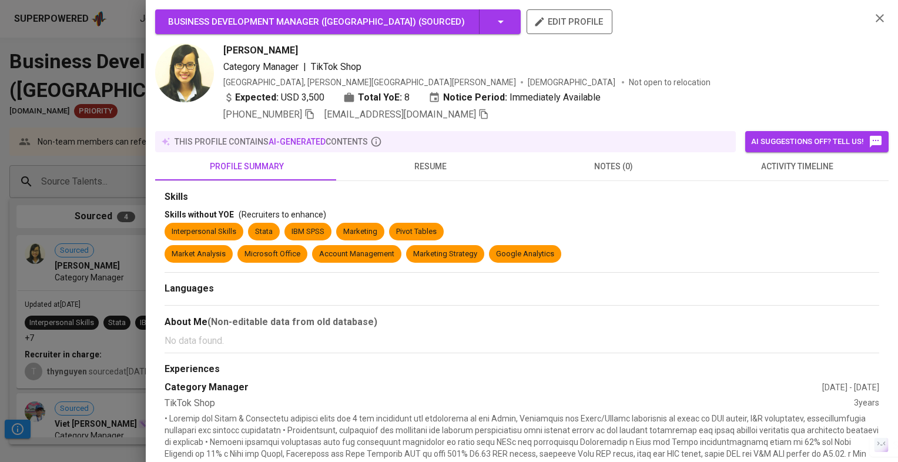
click at [409, 172] on span "resume" at bounding box center [429, 166] width 169 height 15
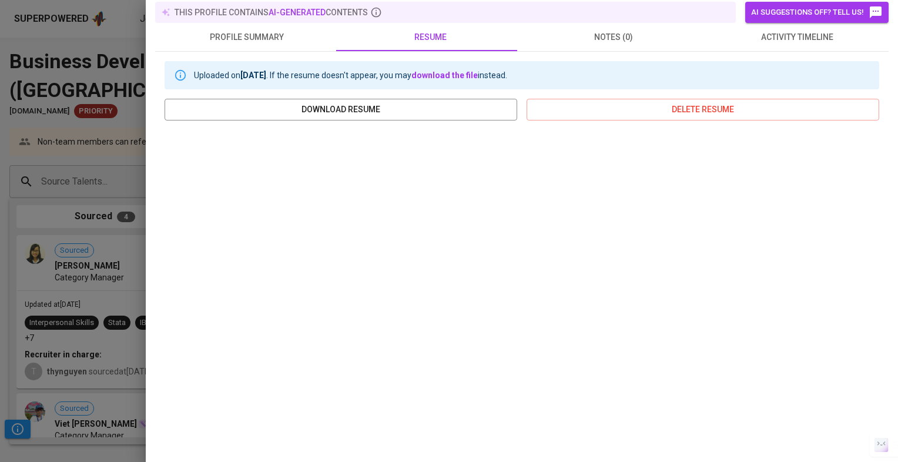
scroll to position [167, 0]
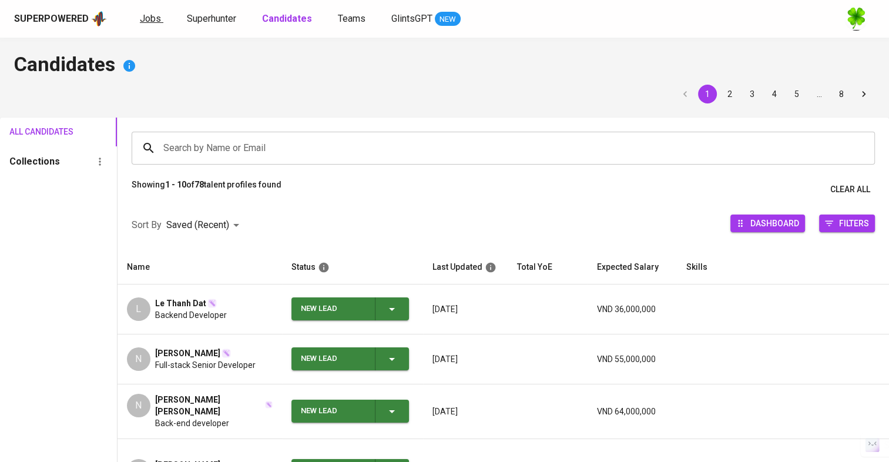
click at [157, 19] on span "Jobs" at bounding box center [150, 18] width 21 height 11
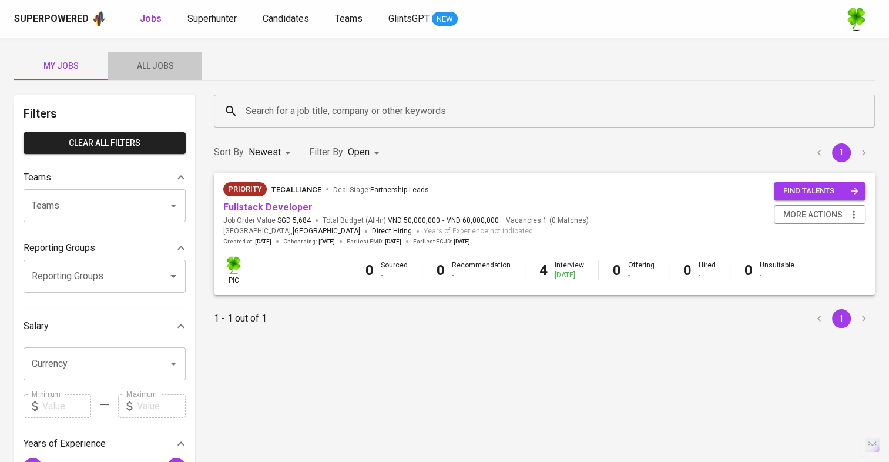
click at [162, 60] on span "All Jobs" at bounding box center [155, 66] width 80 height 15
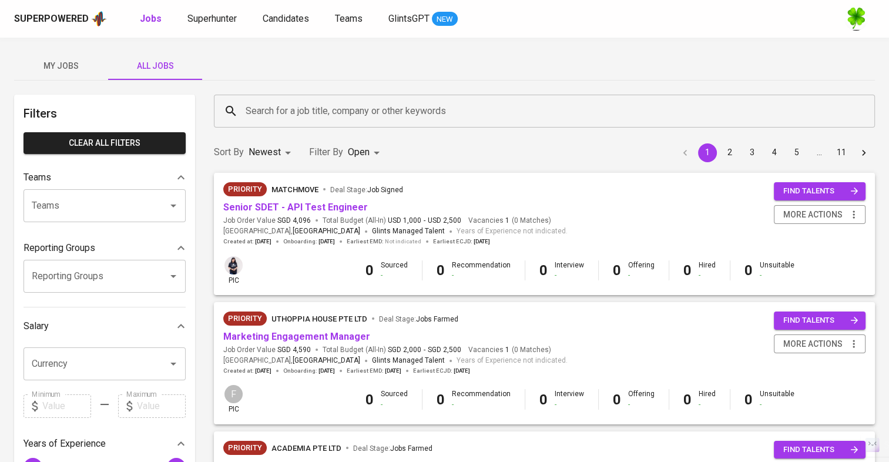
click at [308, 106] on input "Search for a job title, company or other keywords" at bounding box center [547, 111] width 609 height 22
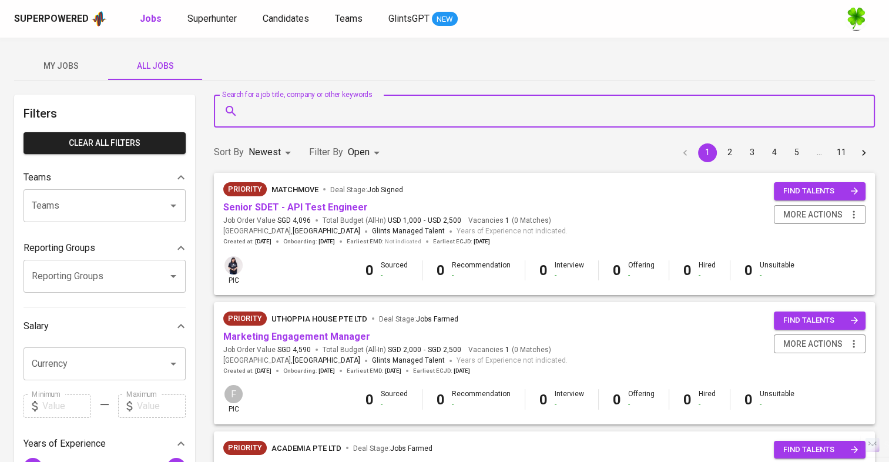
click at [308, 106] on input "Search for a job title, company or other keywords" at bounding box center [547, 111] width 609 height 22
type input "p"
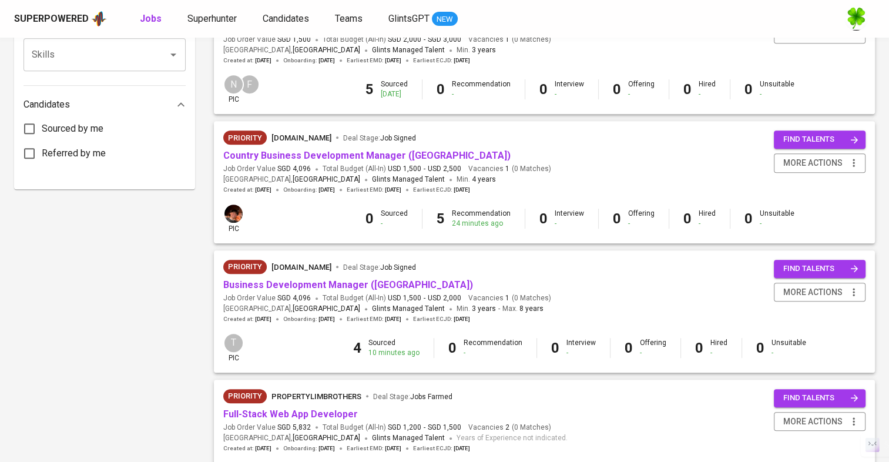
scroll to position [588, 0]
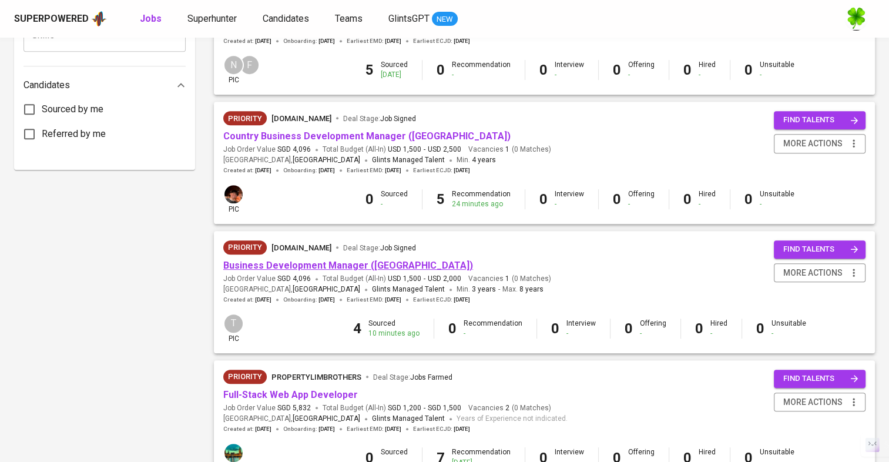
click at [357, 264] on link "Business Development Manager ([GEOGRAPHIC_DATA])" at bounding box center [348, 265] width 250 height 11
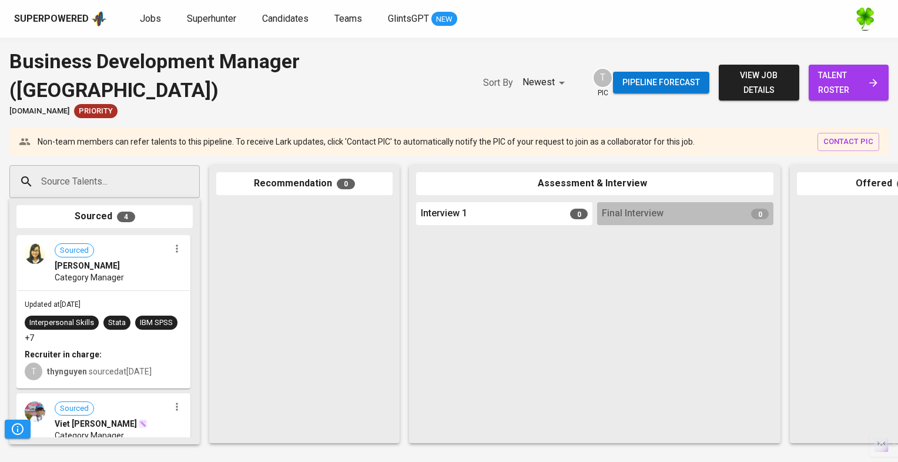
click at [160, 257] on div "Sourced [PERSON_NAME] Category Manager" at bounding box center [104, 263] width 172 height 54
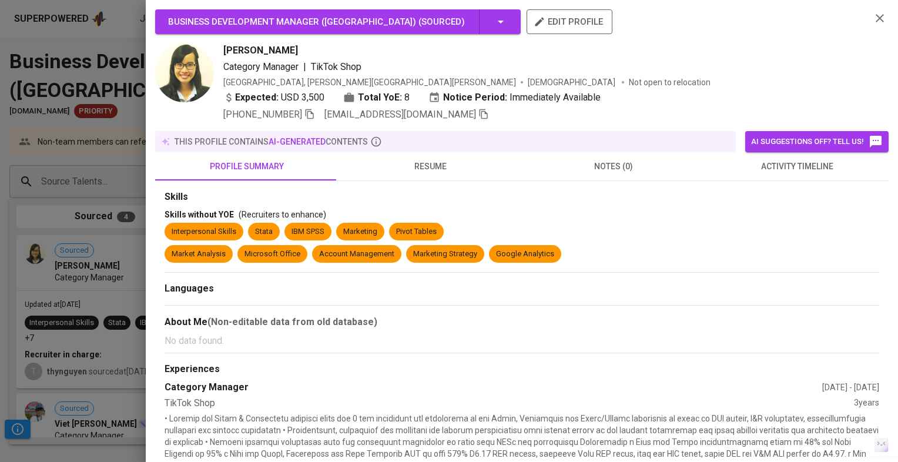
click at [71, 302] on div at bounding box center [449, 231] width 898 height 462
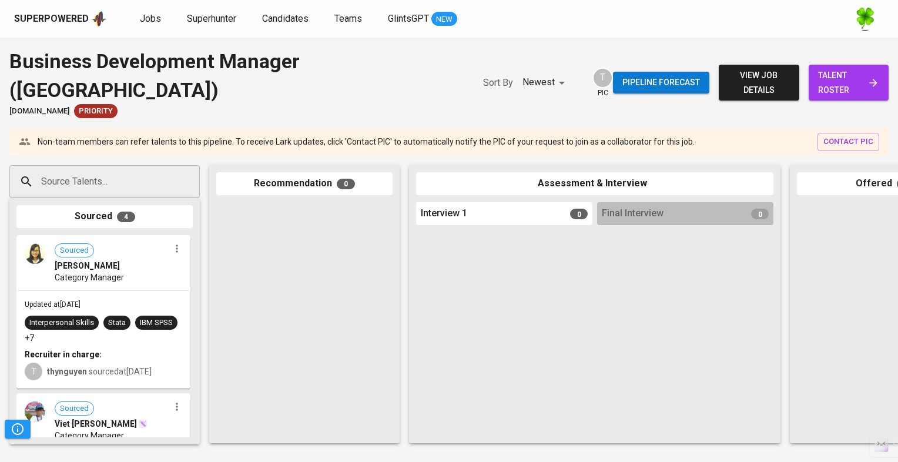
click at [94, 418] on div "Viet [PERSON_NAME]" at bounding box center [112, 424] width 115 height 12
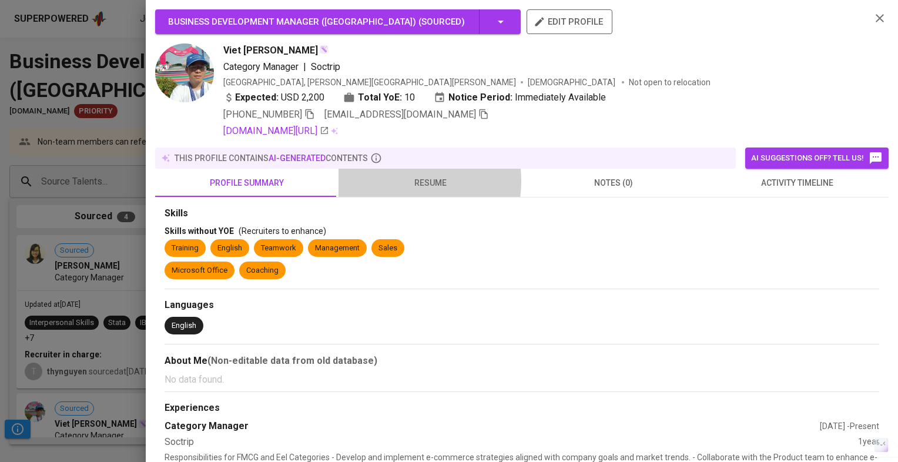
click at [397, 181] on span "resume" at bounding box center [429, 183] width 169 height 15
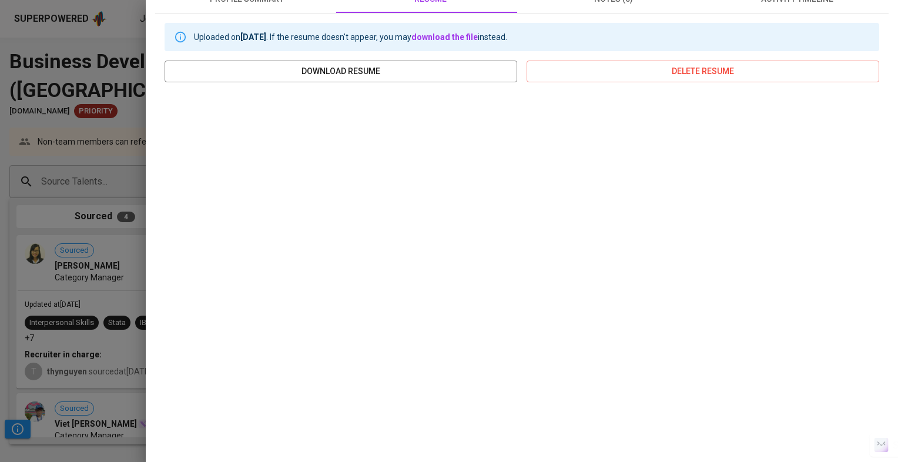
scroll to position [66, 0]
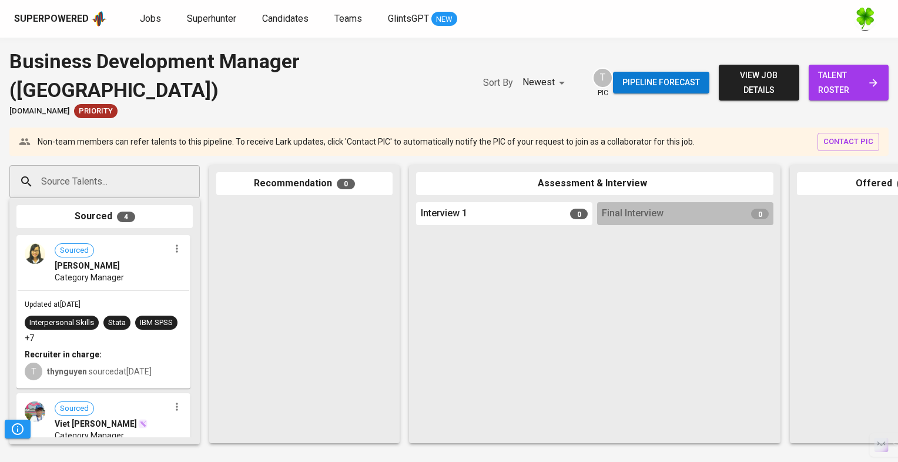
click at [150, 271] on div "Category Manager" at bounding box center [112, 277] width 115 height 12
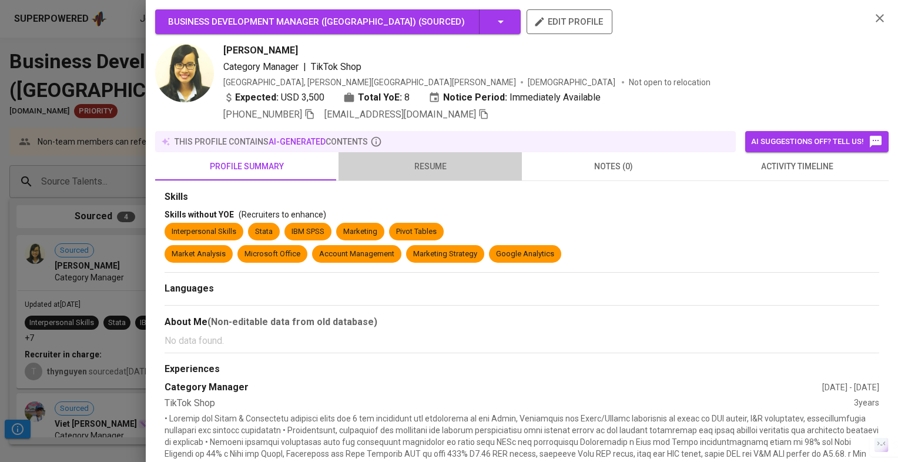
click at [430, 164] on span "resume" at bounding box center [429, 166] width 169 height 15
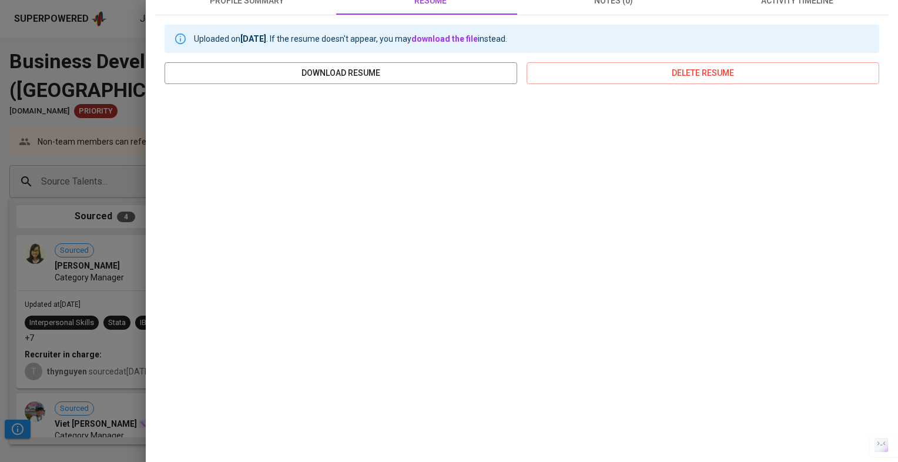
scroll to position [167, 0]
